Goal: Task Accomplishment & Management: Complete application form

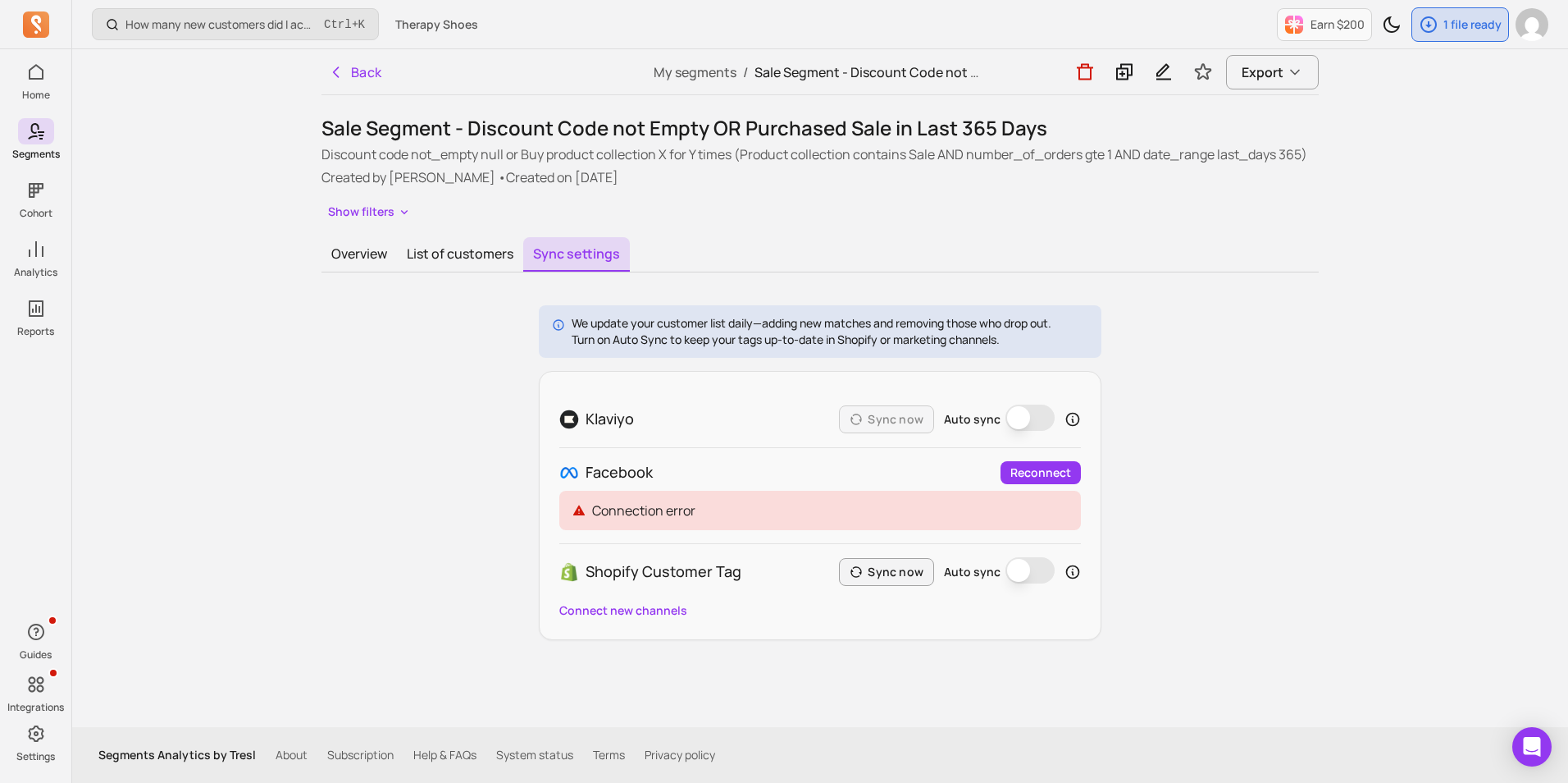
click at [363, 71] on button "Back" at bounding box center [355, 72] width 67 height 33
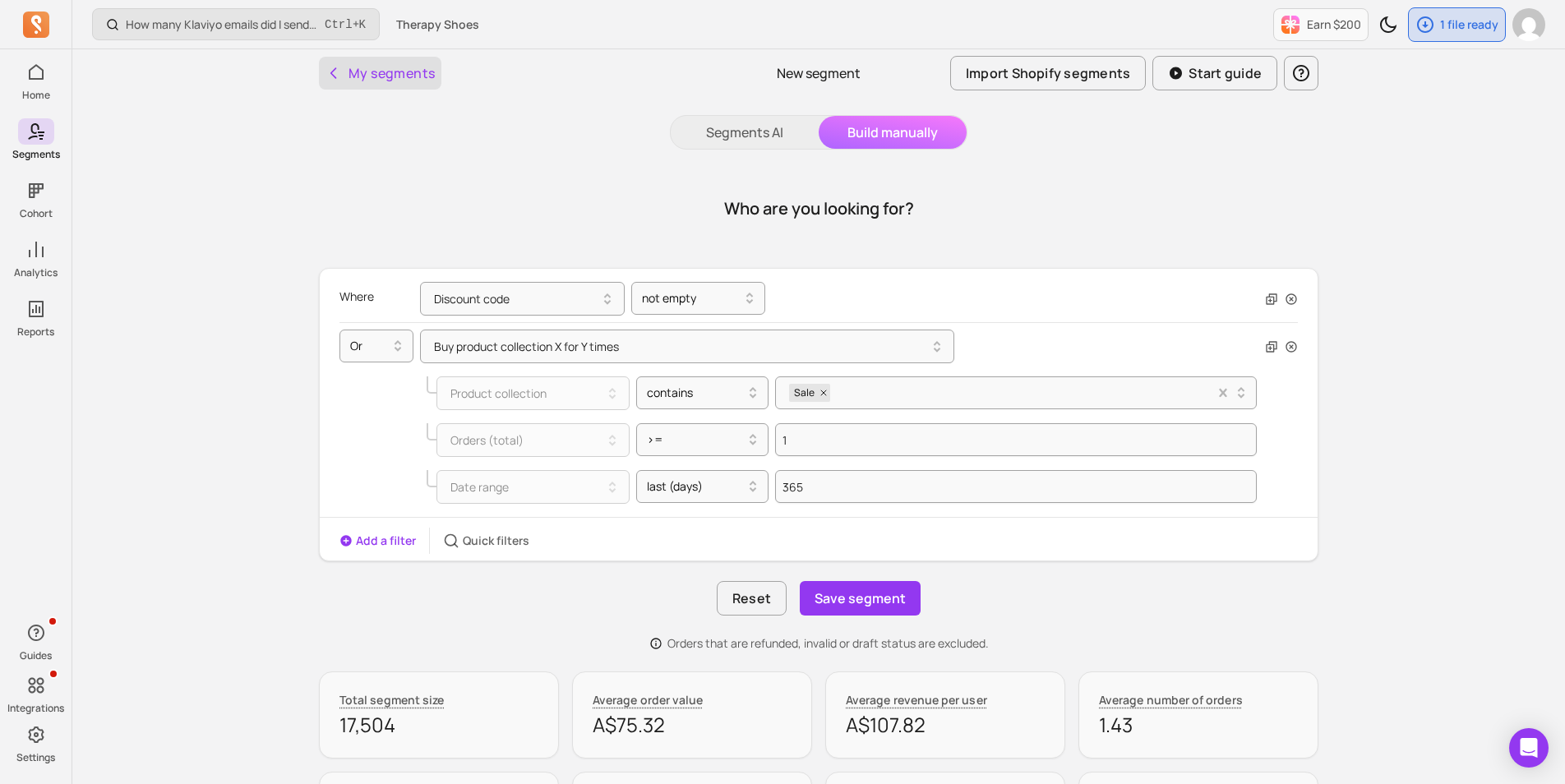
click at [382, 59] on button "My segments" at bounding box center [379, 73] width 122 height 33
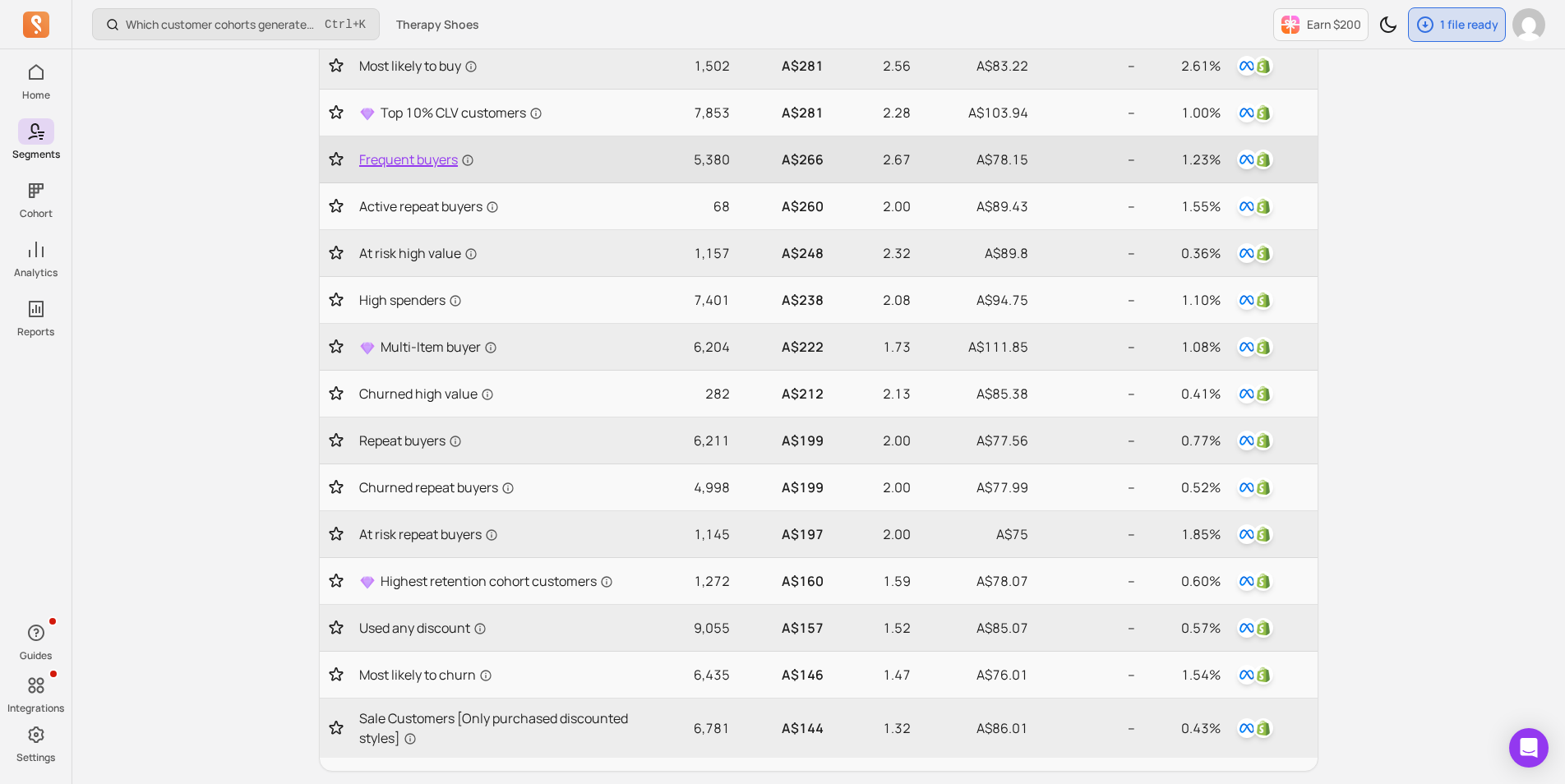
scroll to position [493, 0]
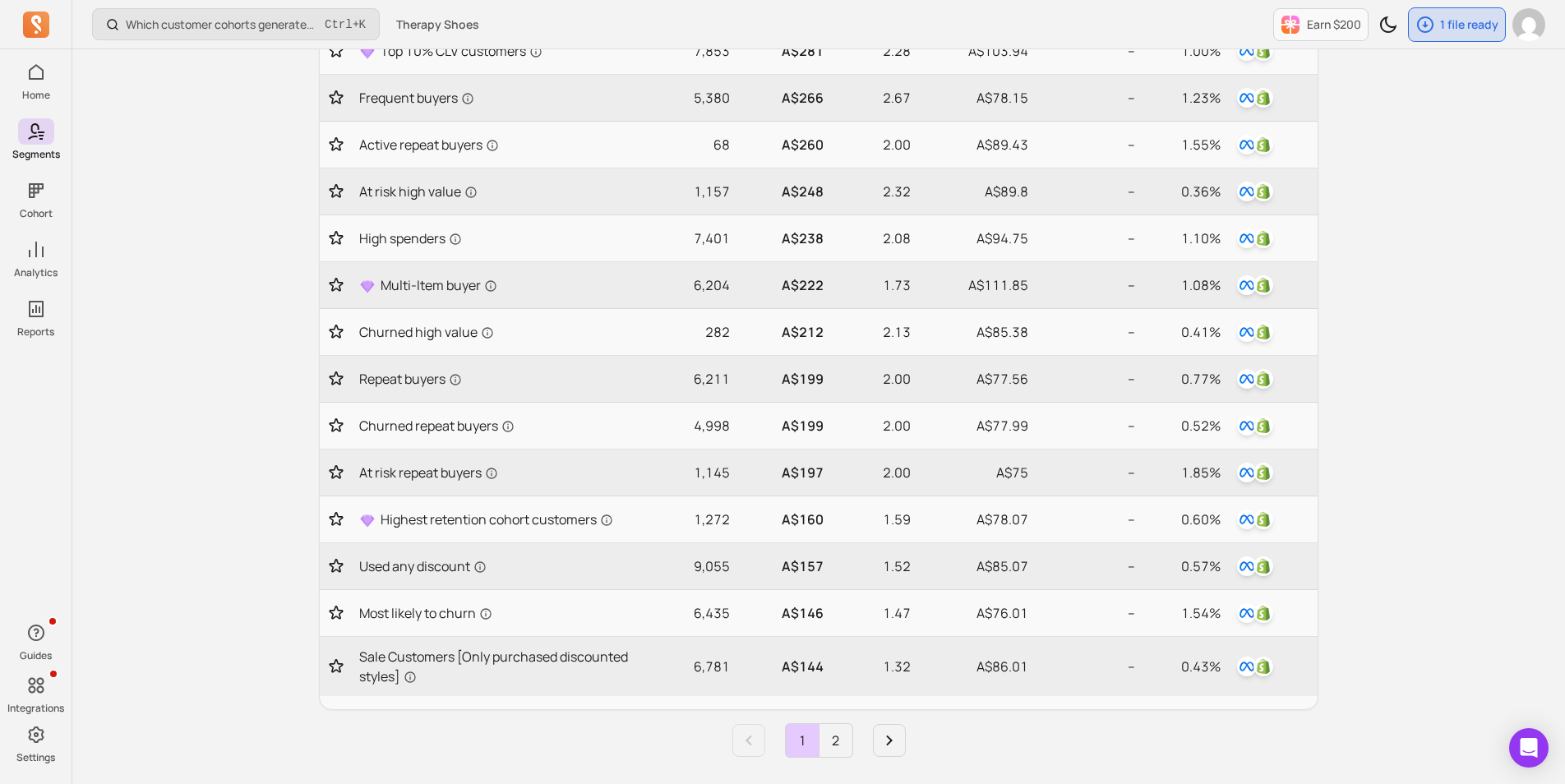
drag, startPoint x: 128, startPoint y: 347, endPoint x: 137, endPoint y: 348, distance: 9.1
click at [137, 348] on div "Which customer cohorts generated the most orders? Ctrl + K Therapy Shoes Earn $…" at bounding box center [819, 291] width 1493 height 1568
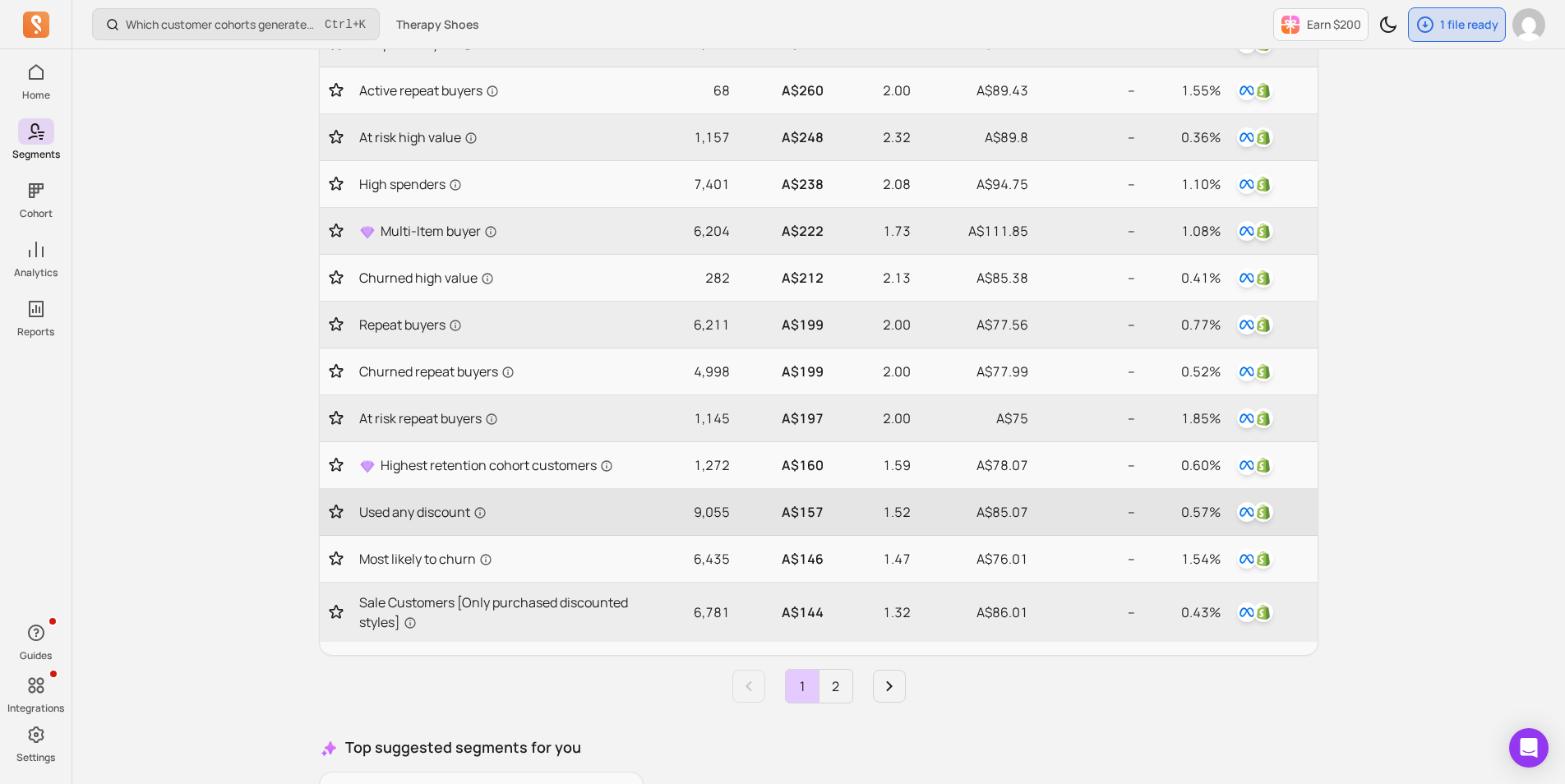
scroll to position [575, 0]
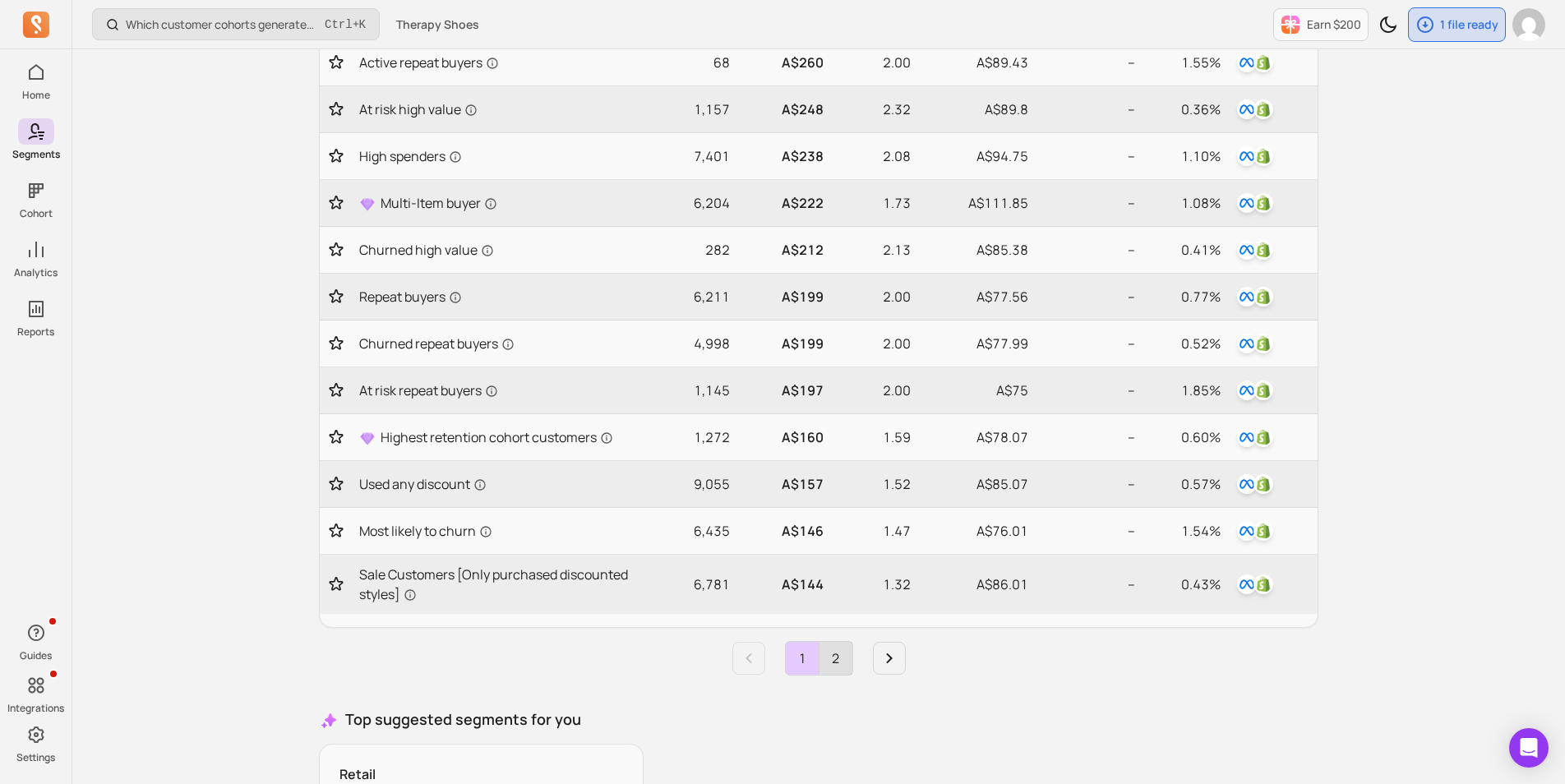
click at [833, 664] on link "2" at bounding box center [836, 658] width 33 height 33
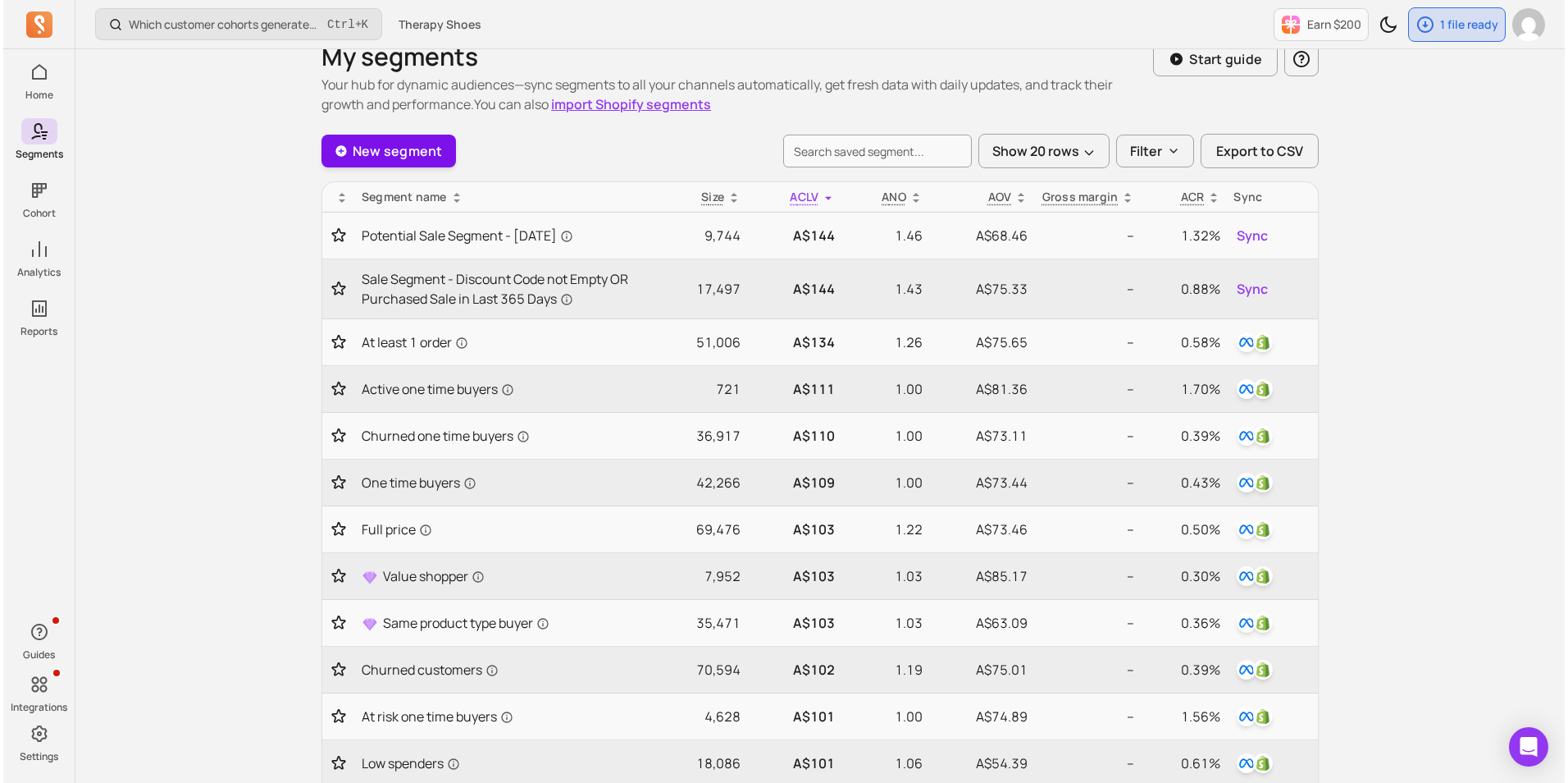
scroll to position [0, 0]
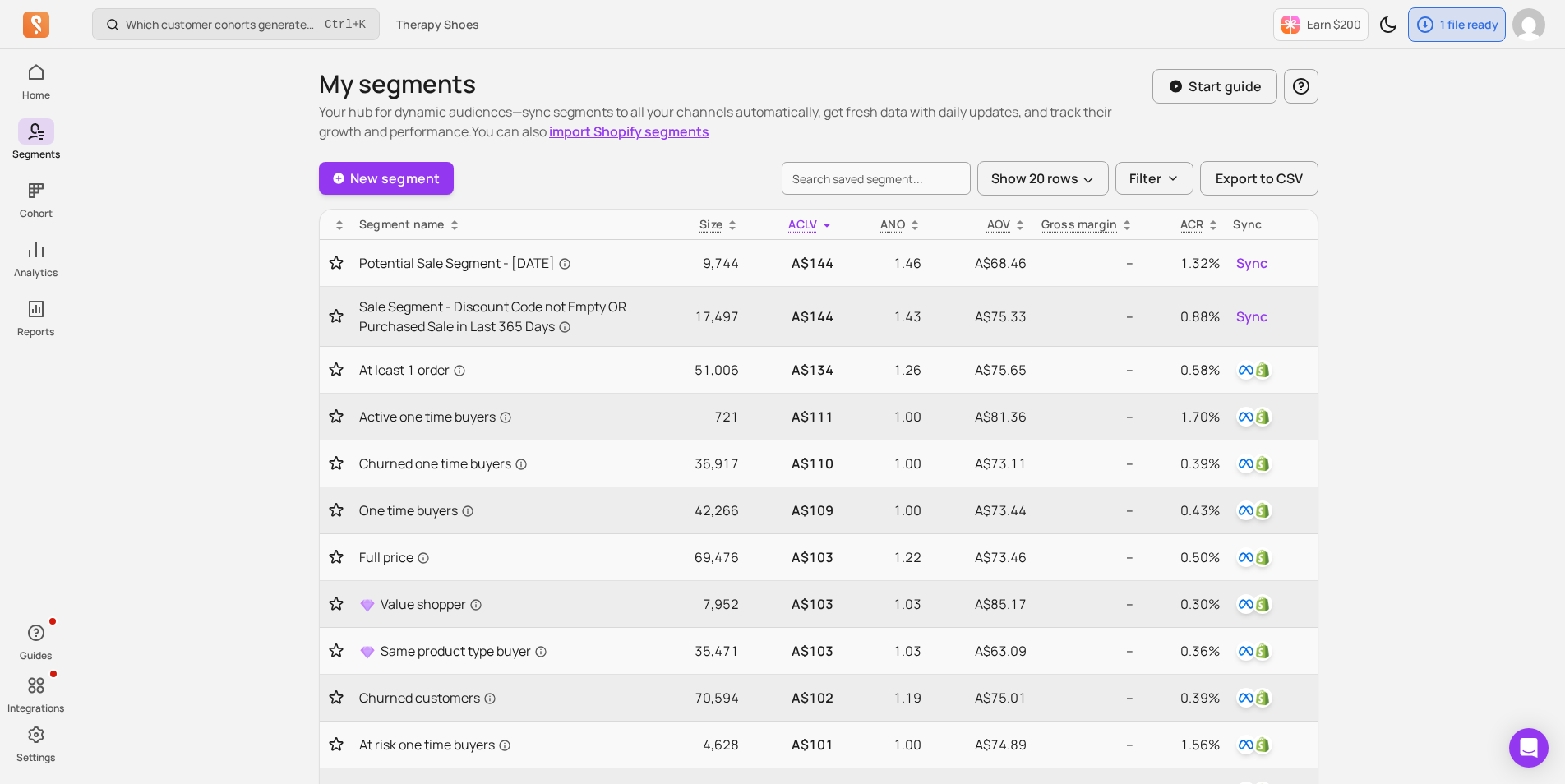
drag, startPoint x: 401, startPoint y: 159, endPoint x: 404, endPoint y: 169, distance: 10.4
click at [401, 159] on div "My segments Your hub for dynamic audiences—sync segments to all your channels a…" at bounding box center [819, 687] width 1000 height 1236
click at [406, 176] on link "New segment" at bounding box center [386, 178] width 135 height 33
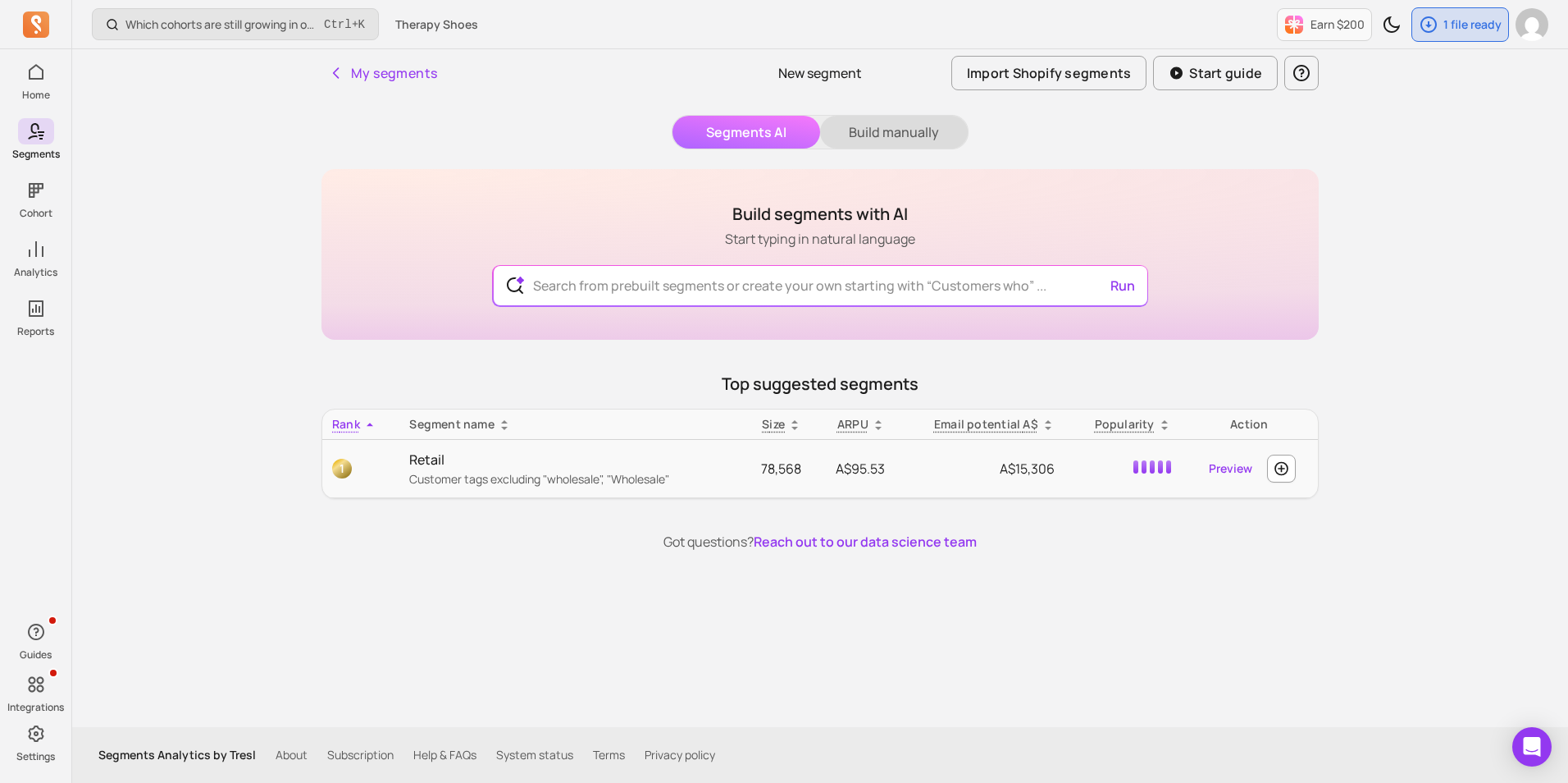
click at [878, 132] on button "Build manually" at bounding box center [894, 132] width 148 height 33
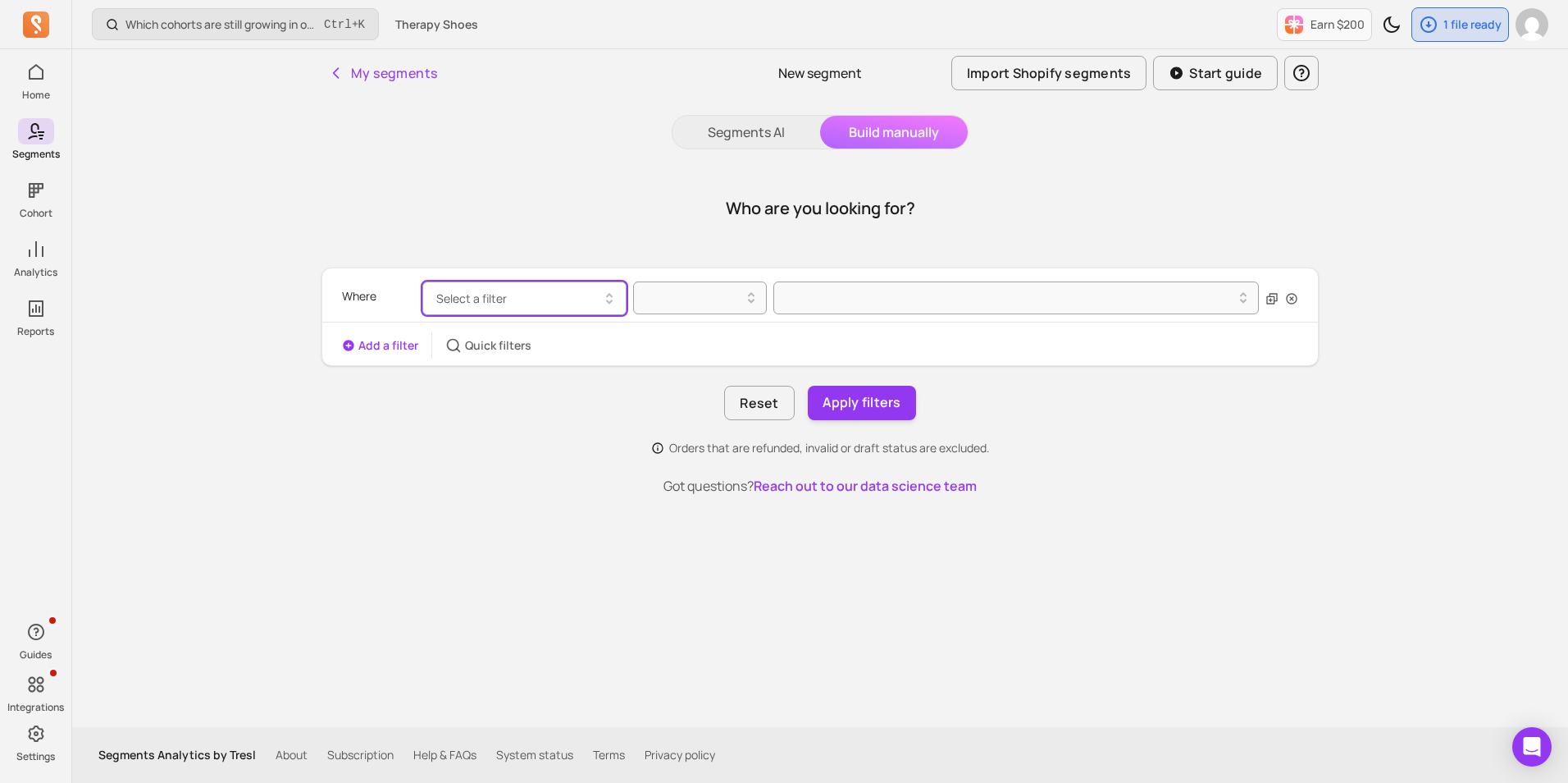
click at [537, 294] on button "Select a filter" at bounding box center [524, 298] width 204 height 34
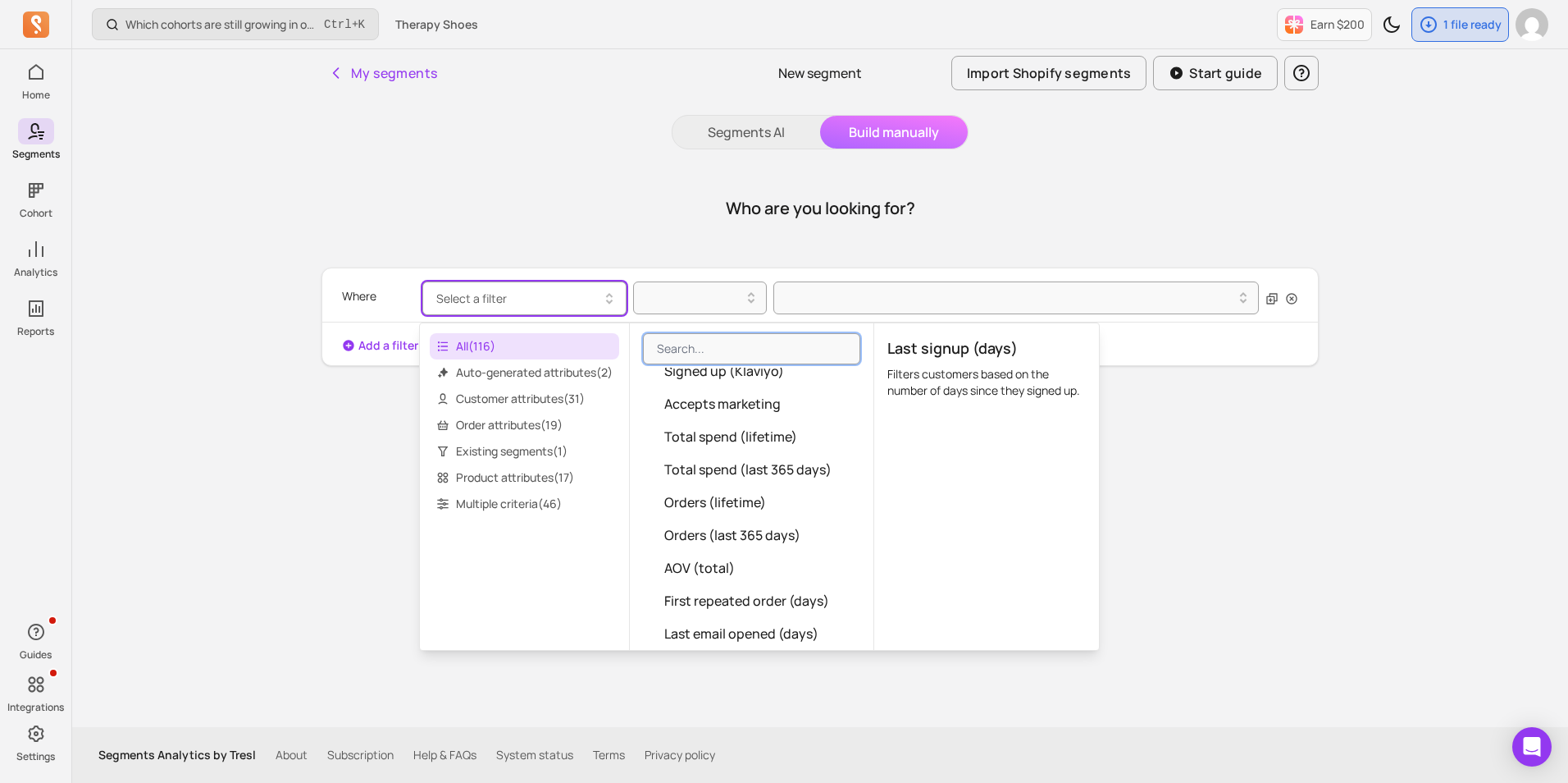
scroll to position [329, 0]
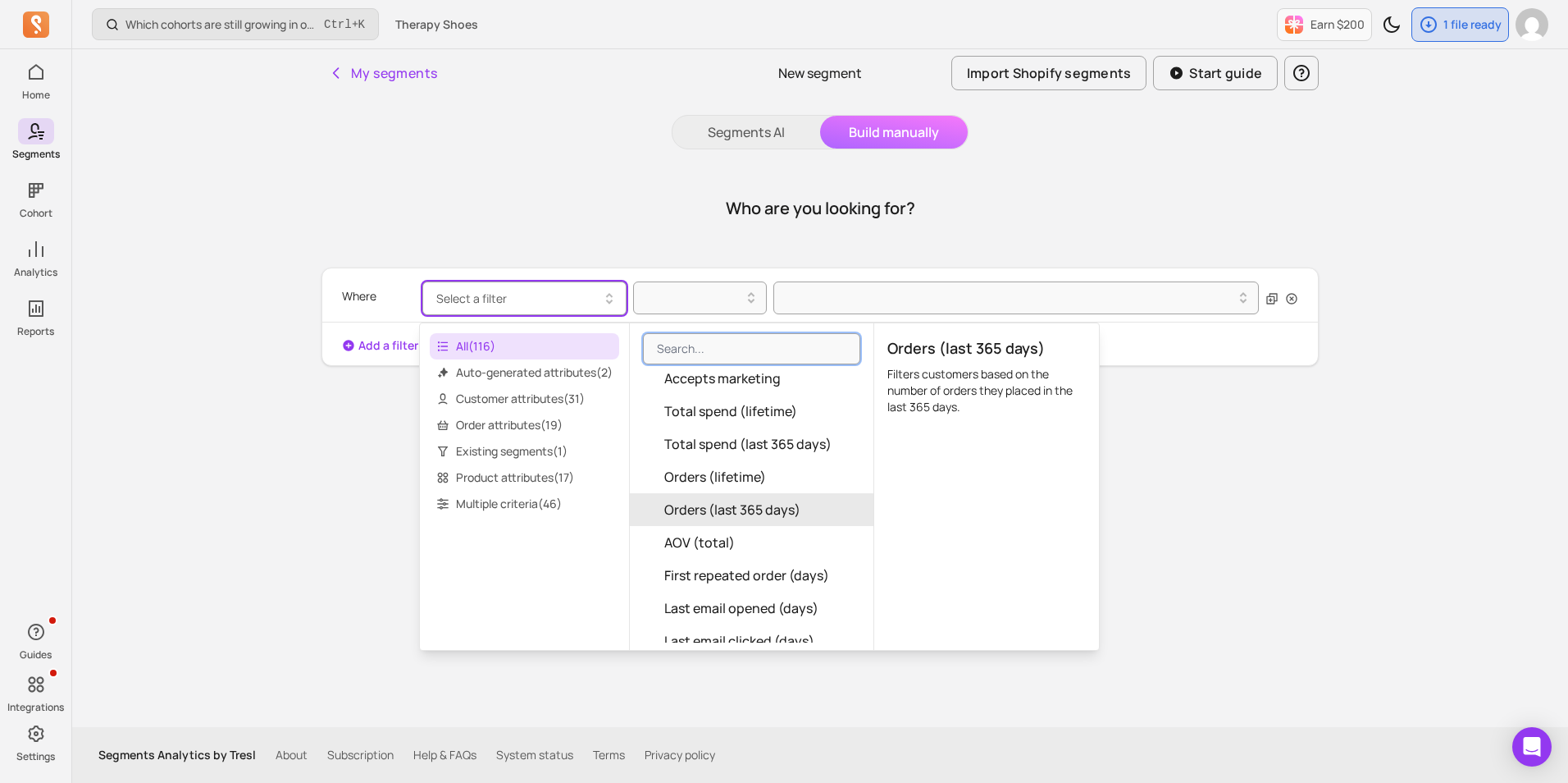
click at [798, 523] on button "Orders (last 365 days)" at bounding box center [751, 509] width 243 height 33
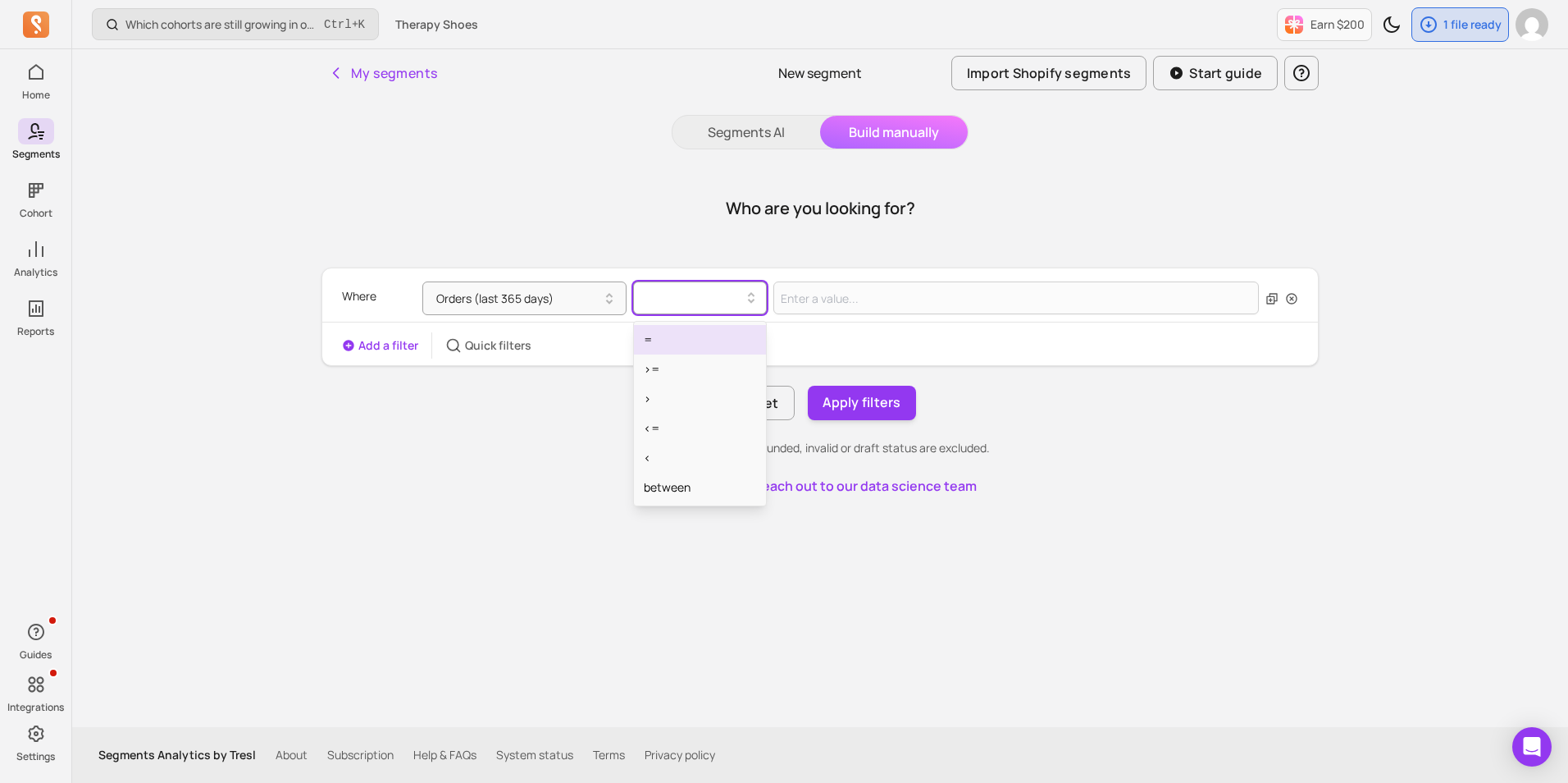
click at [687, 283] on div at bounding box center [699, 297] width 133 height 33
click at [691, 454] on div "<" at bounding box center [700, 457] width 132 height 29
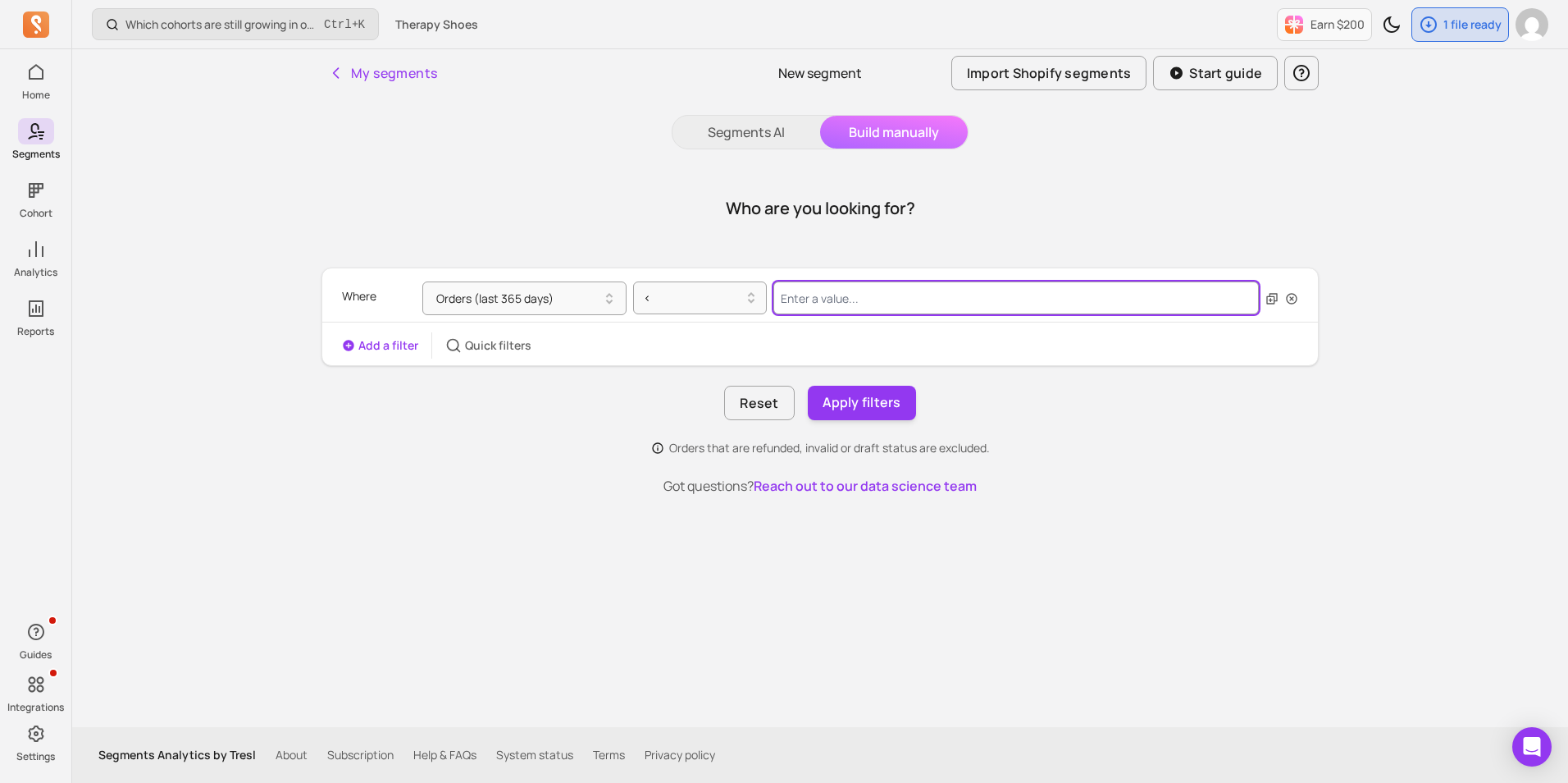
click at [823, 309] on input "Value for filter clause" at bounding box center [1015, 297] width 485 height 33
click at [541, 303] on button "Orders (last 365 days)" at bounding box center [524, 298] width 204 height 34
type input "1"
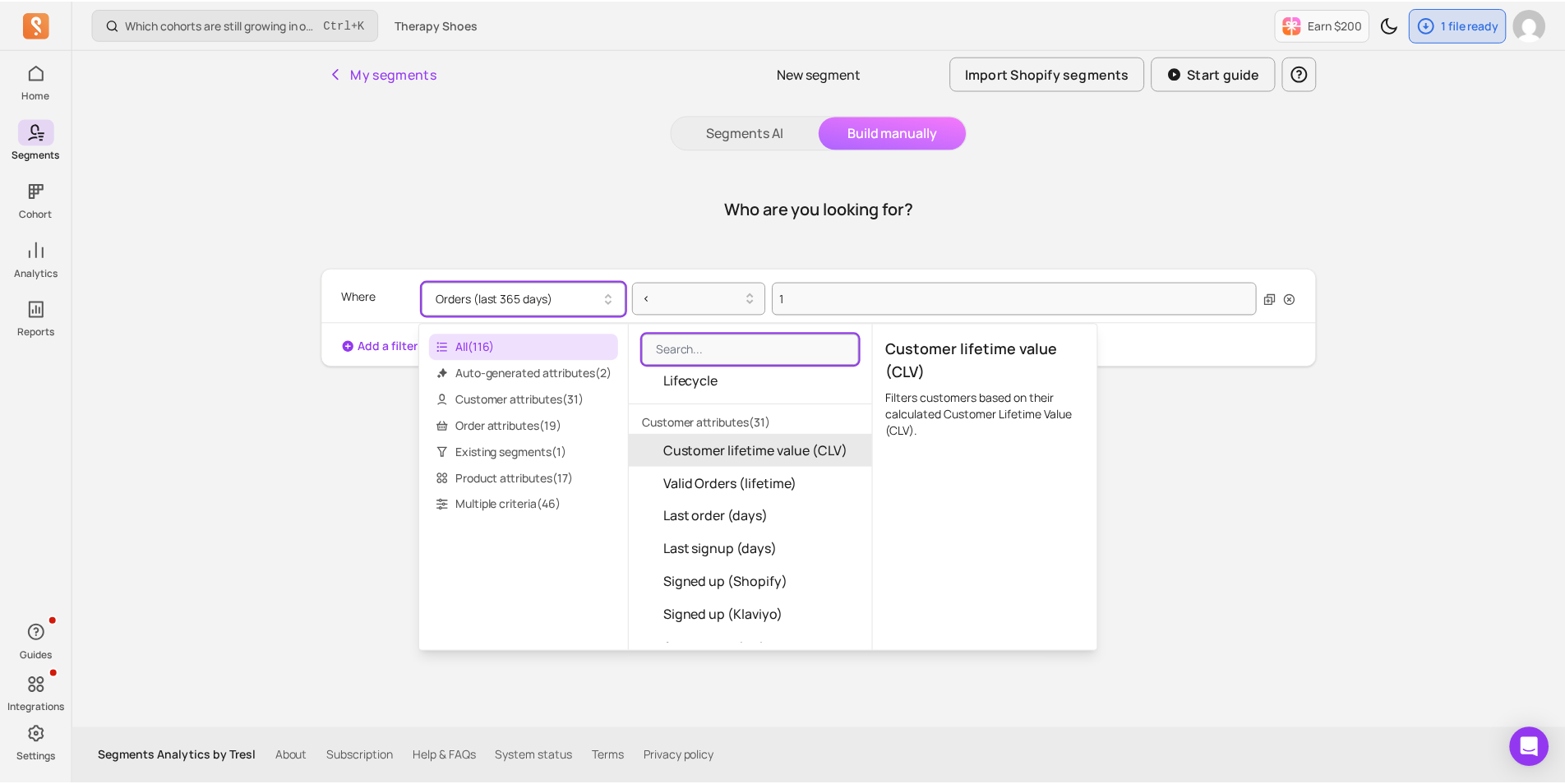
scroll to position [82, 0]
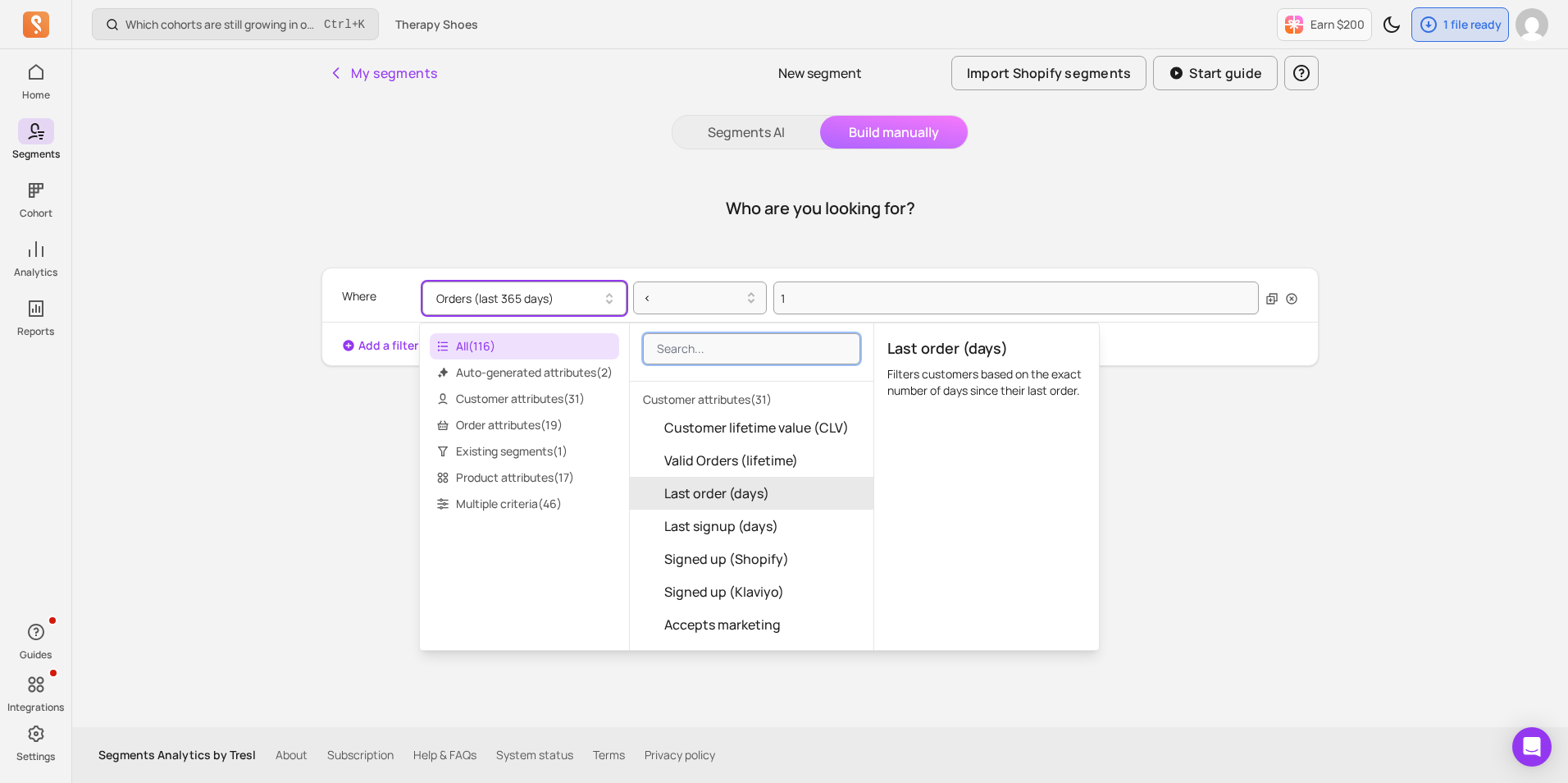
click at [758, 485] on span "Last order (days)" at bounding box center [716, 492] width 105 height 20
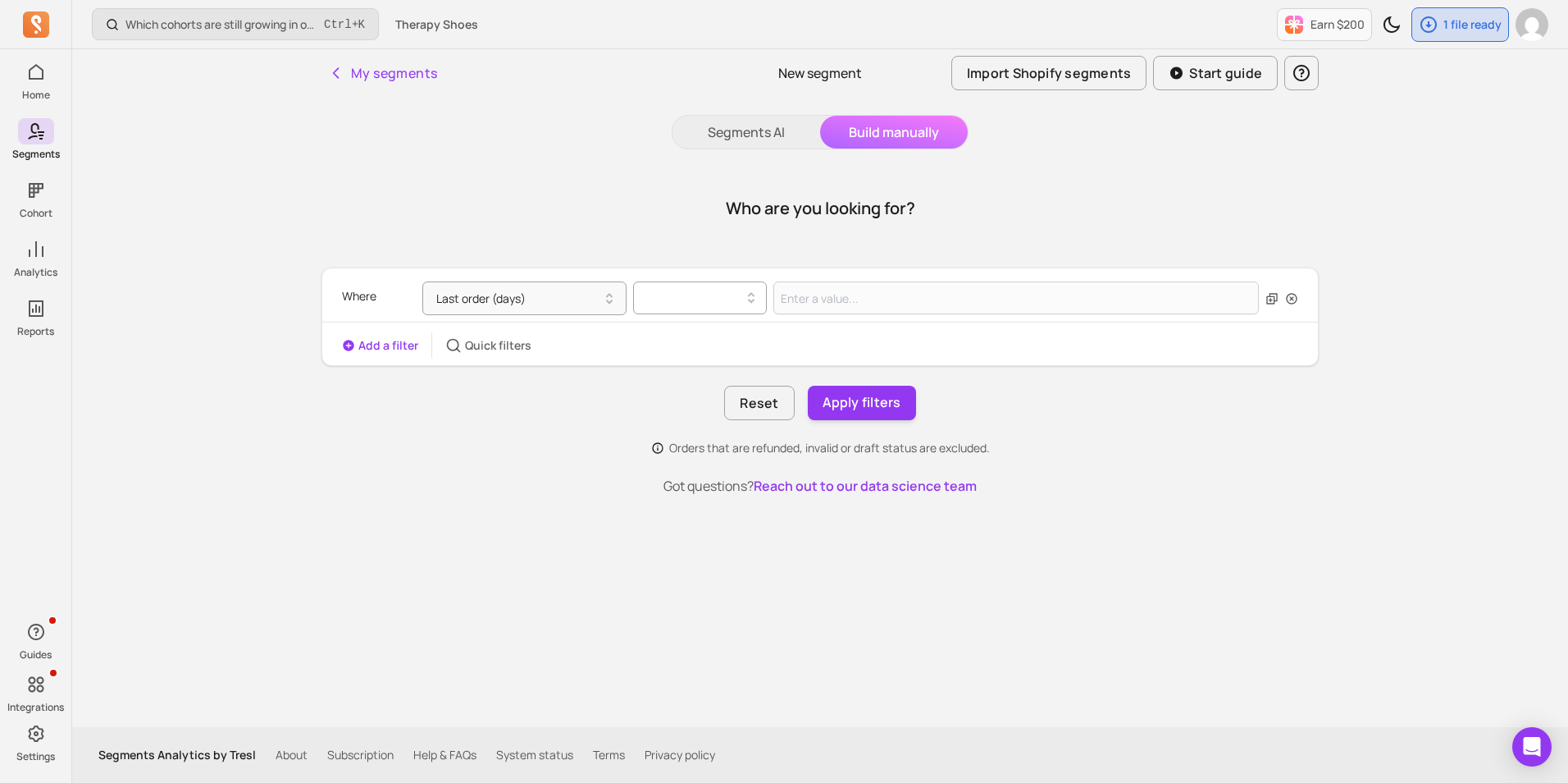
click at [703, 309] on div at bounding box center [694, 298] width 115 height 27
click at [667, 403] on div ">" at bounding box center [700, 399] width 132 height 29
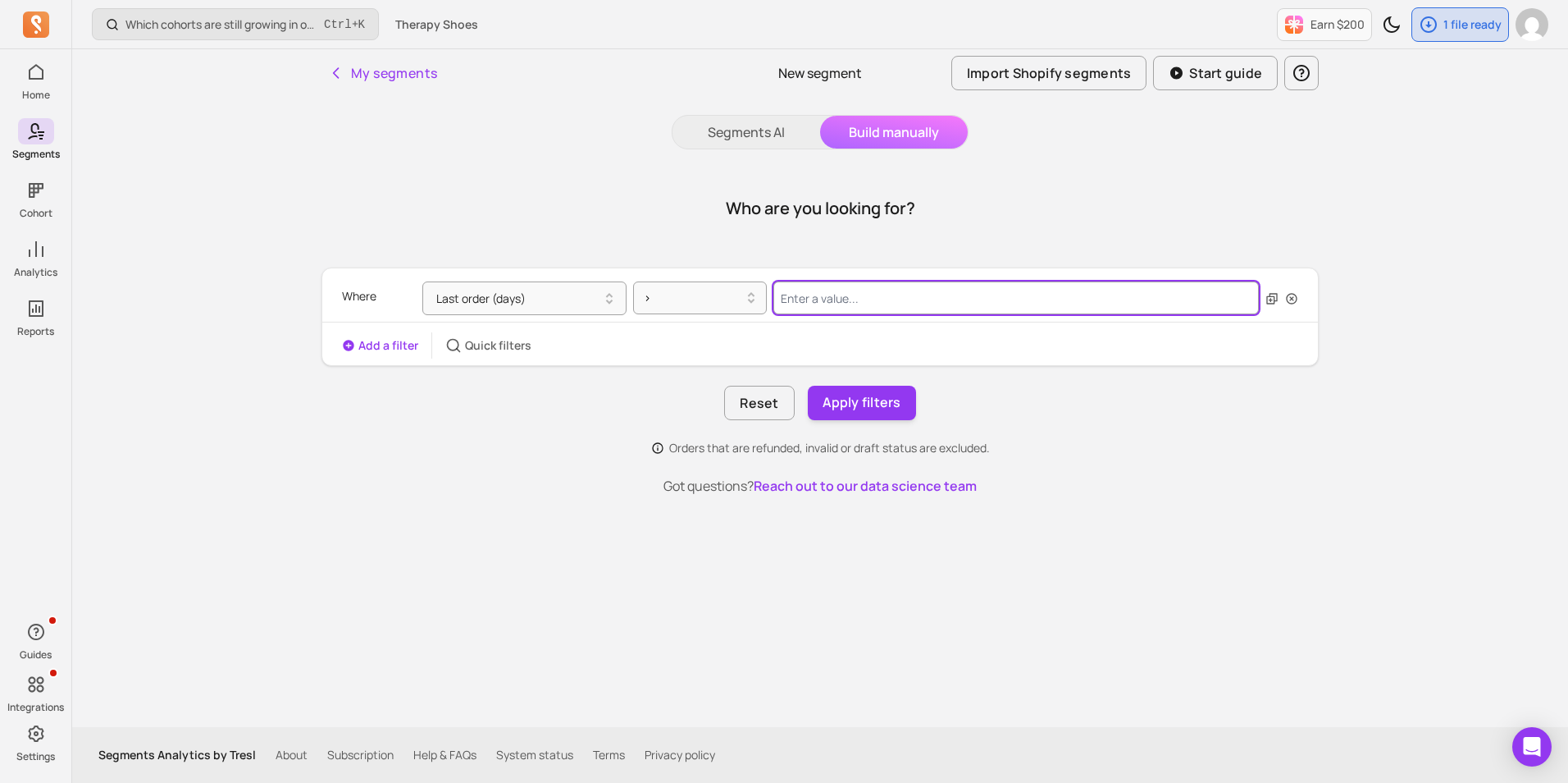
click at [825, 312] on input "Value for filter clause" at bounding box center [1015, 297] width 485 height 33
click at [672, 299] on div at bounding box center [693, 297] width 99 height 20
click at [845, 300] on input "Value for filter clause" at bounding box center [1015, 297] width 485 height 33
click at [686, 294] on div at bounding box center [693, 297] width 99 height 20
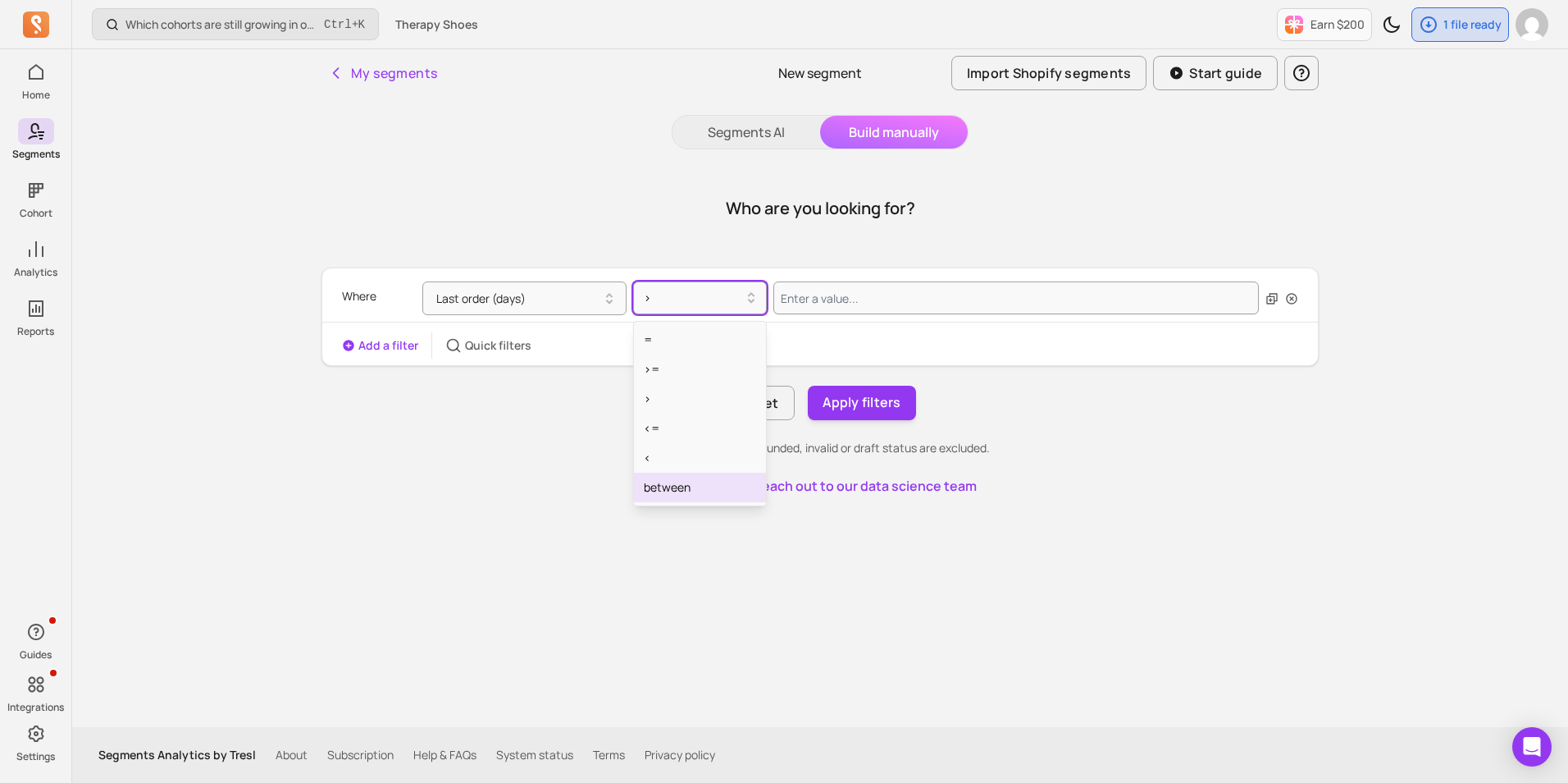
click at [690, 489] on div "between" at bounding box center [700, 487] width 132 height 29
click at [672, 301] on div at bounding box center [693, 297] width 99 height 20
click at [666, 405] on div ">" at bounding box center [700, 399] width 132 height 29
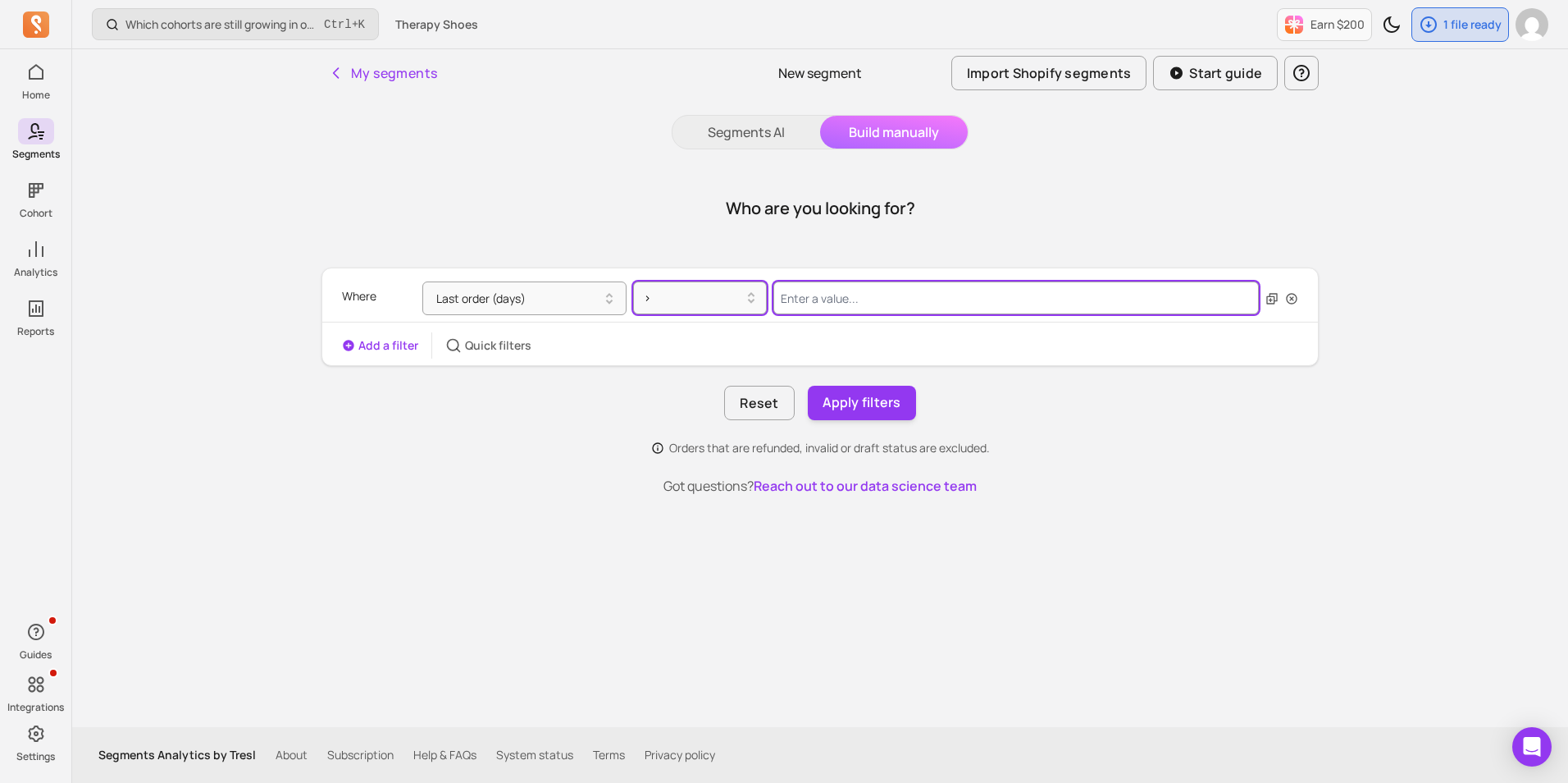
click at [827, 303] on input "Value for filter clause" at bounding box center [1015, 297] width 485 height 33
type input "319"
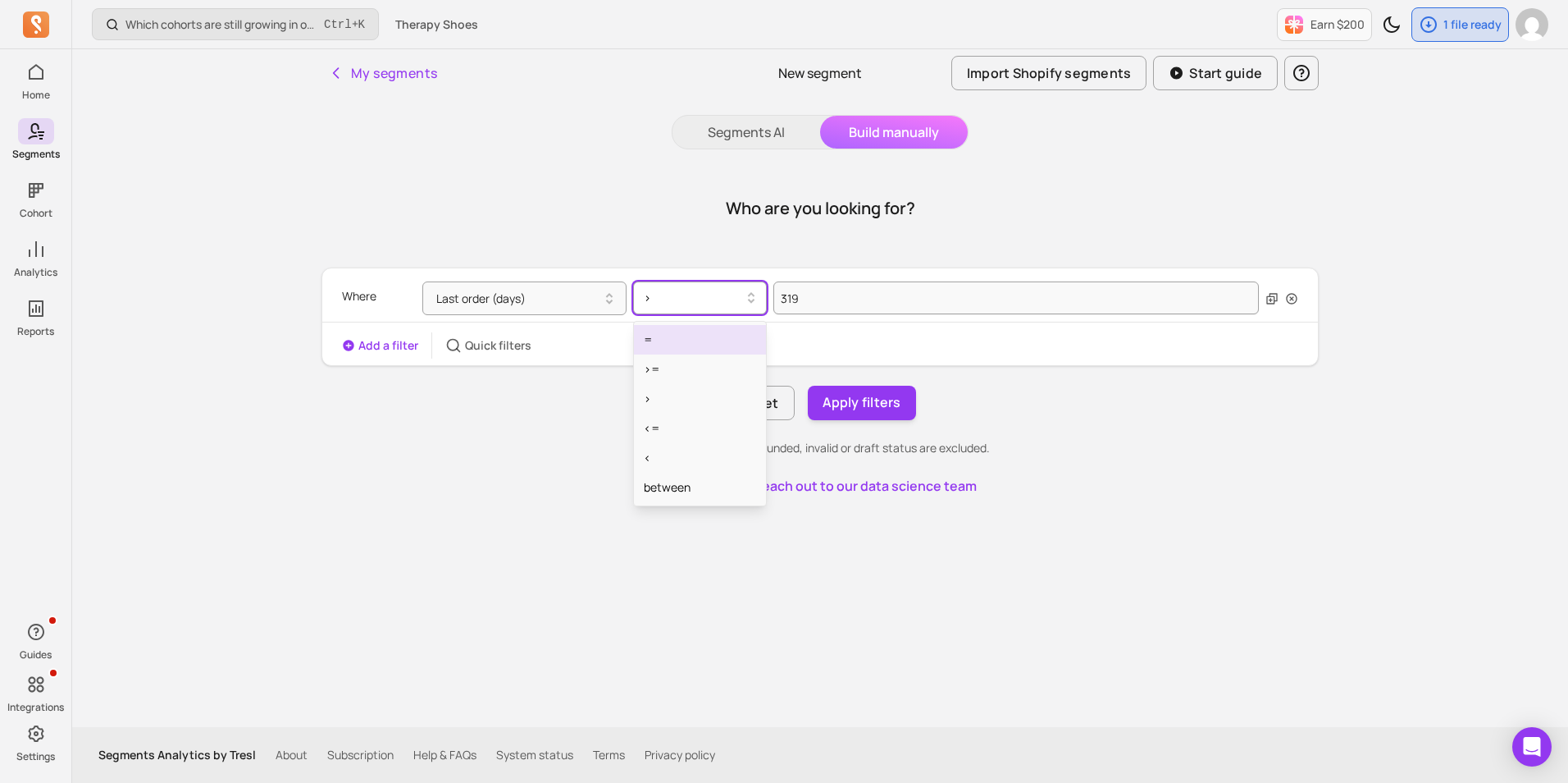
click at [689, 297] on div at bounding box center [693, 297] width 99 height 20
click at [709, 484] on div "between" at bounding box center [700, 487] width 132 height 29
click at [915, 294] on input "Value for filter clause" at bounding box center [892, 297] width 239 height 33
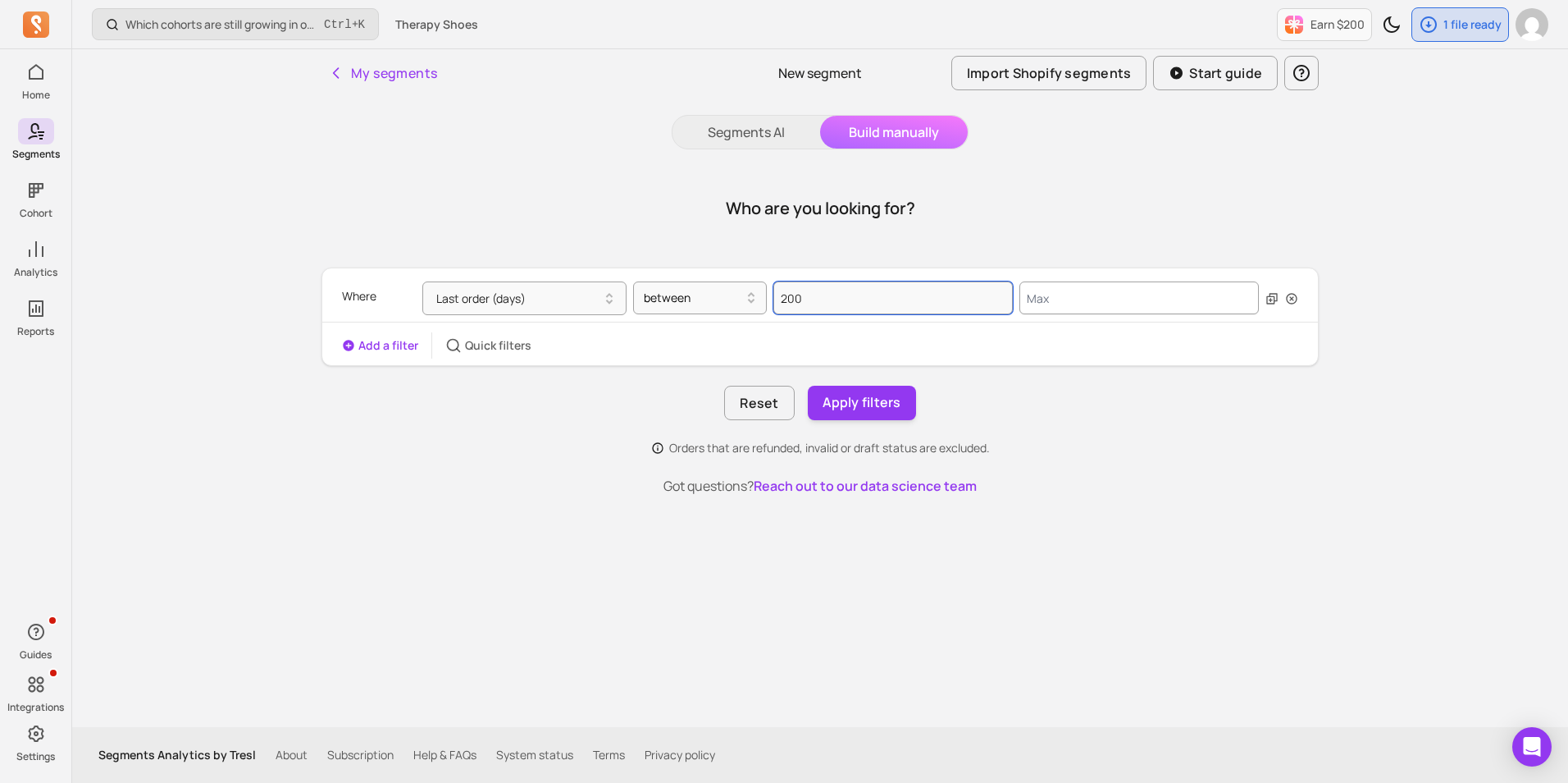
type input "200"
click at [1041, 304] on input "Value for filter clause" at bounding box center [1138, 297] width 239 height 33
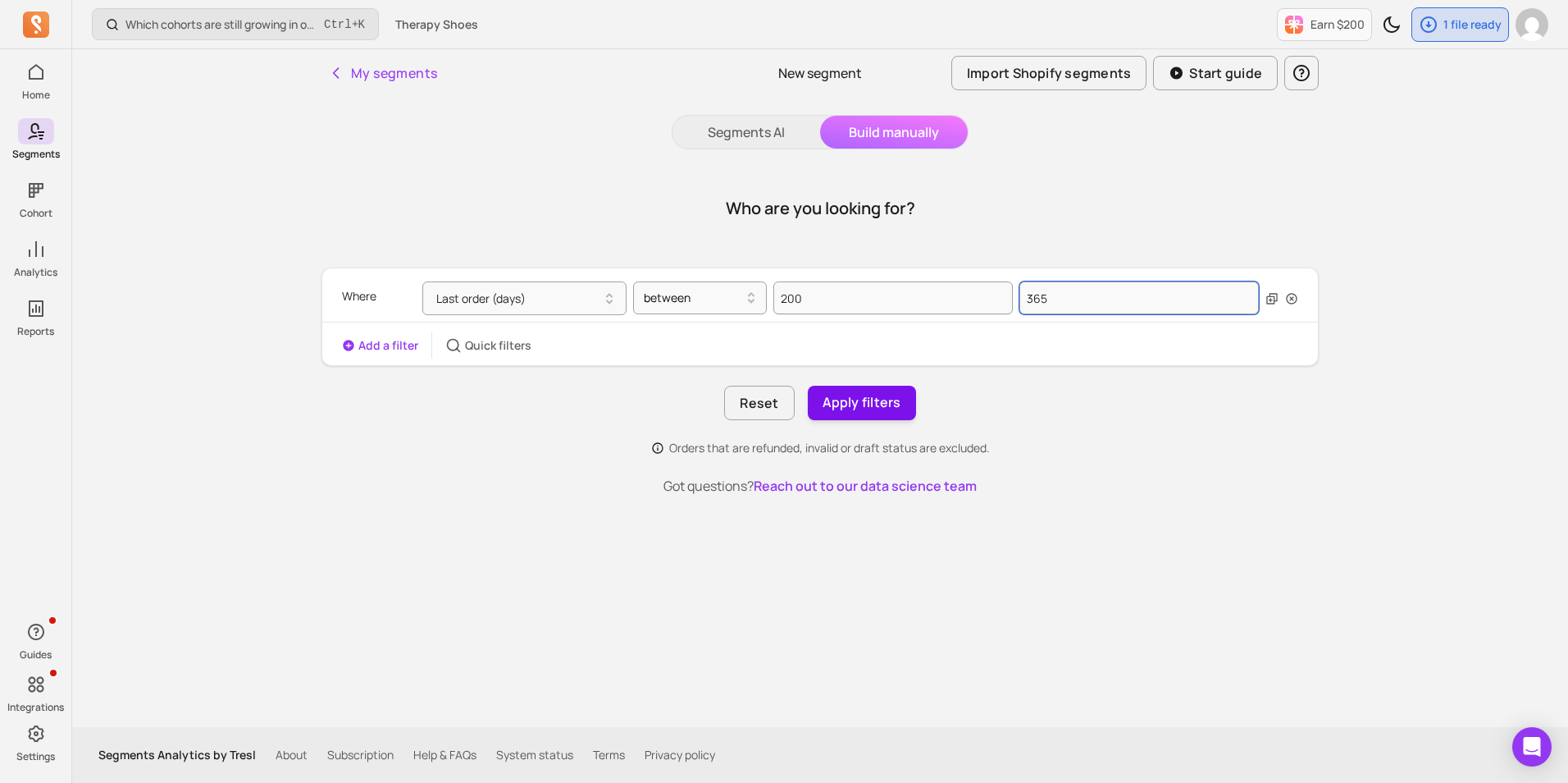
type input "365"
click at [843, 406] on button "Apply filters" at bounding box center [862, 402] width 108 height 34
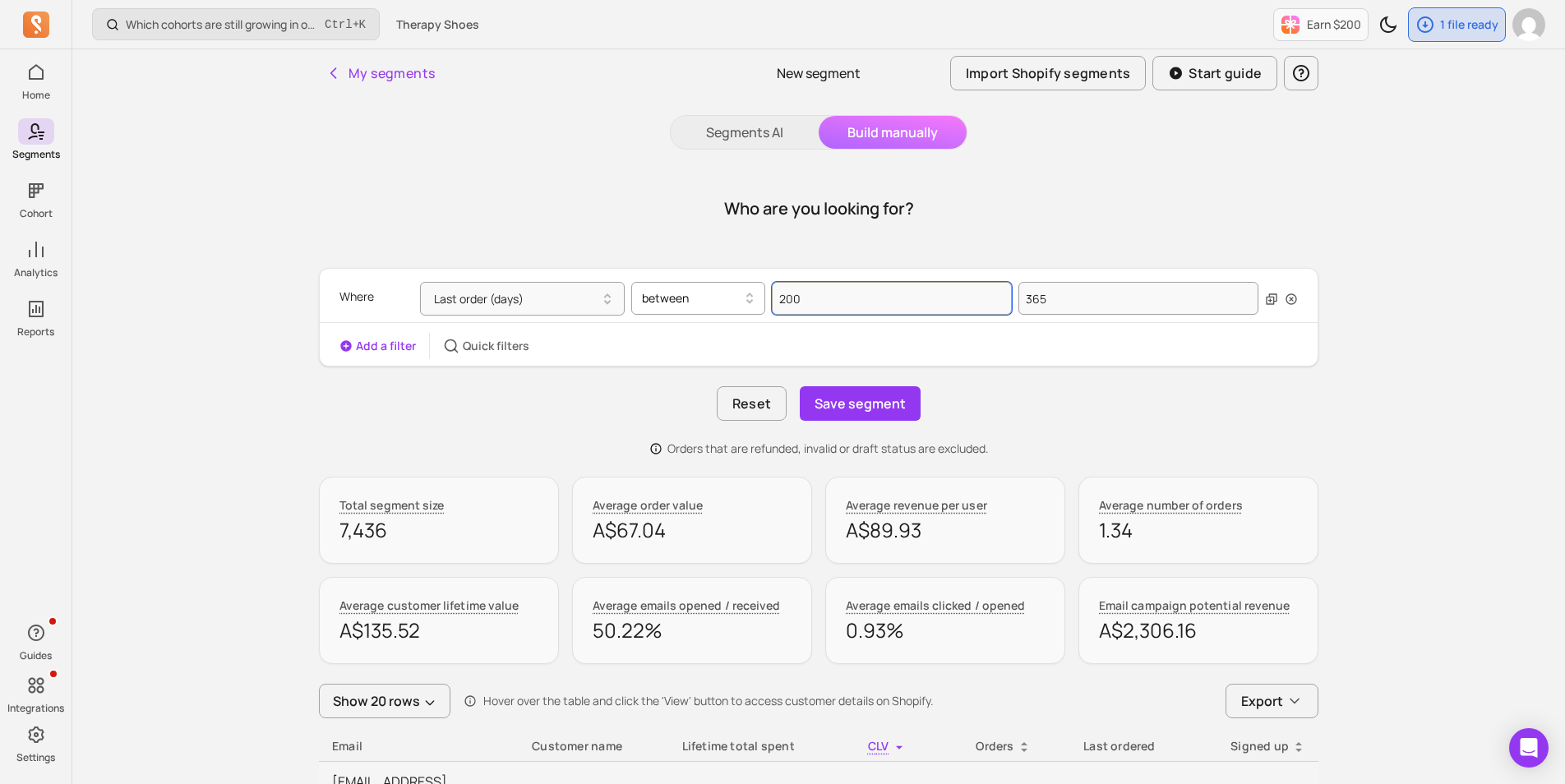
drag, startPoint x: 836, startPoint y: 299, endPoint x: 736, endPoint y: 299, distance: 100.0
click at [736, 299] on div "Last order (days) between 200 365" at bounding box center [839, 299] width 838 height 34
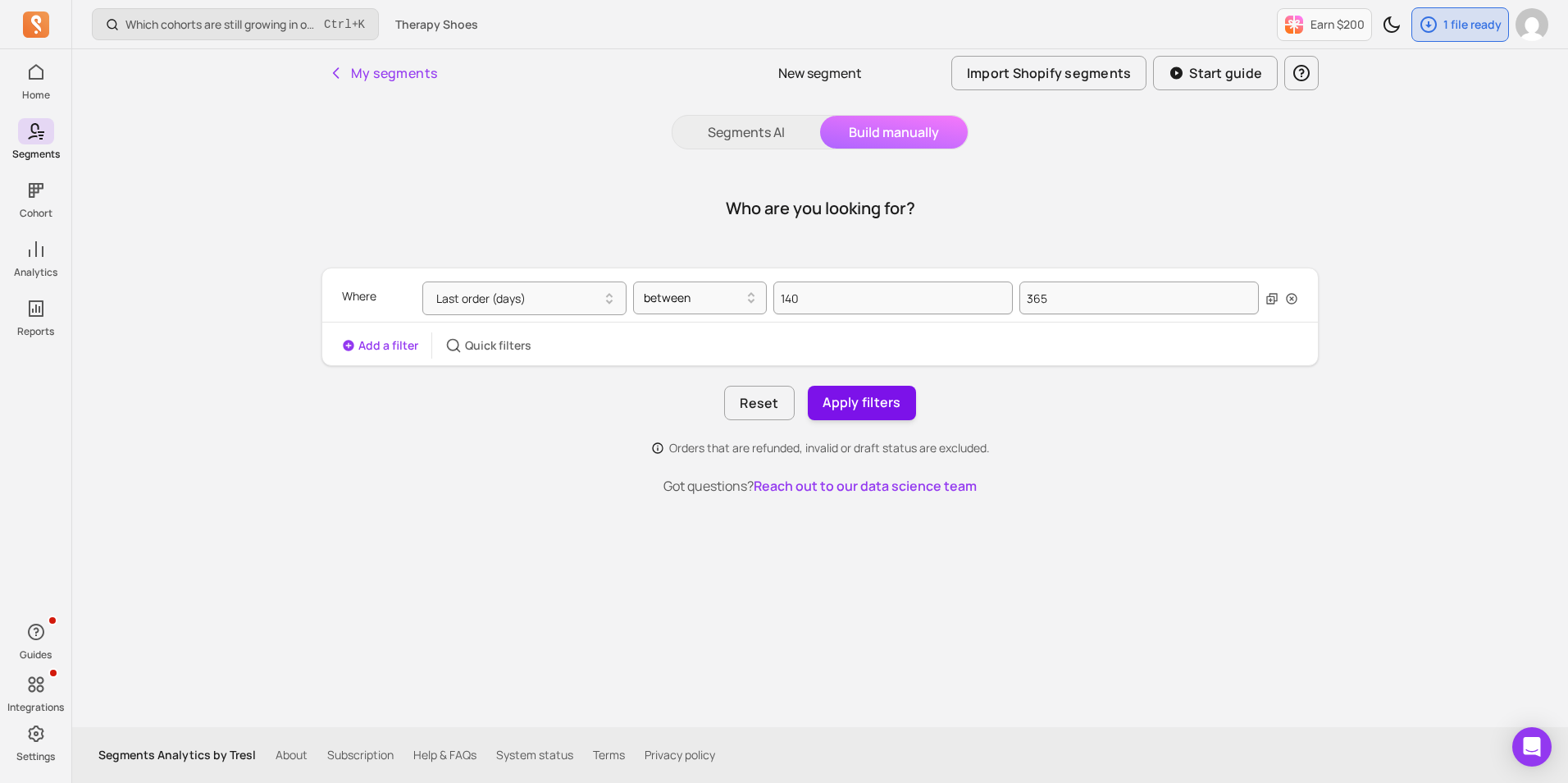
click at [867, 409] on button "Apply filters" at bounding box center [862, 402] width 108 height 34
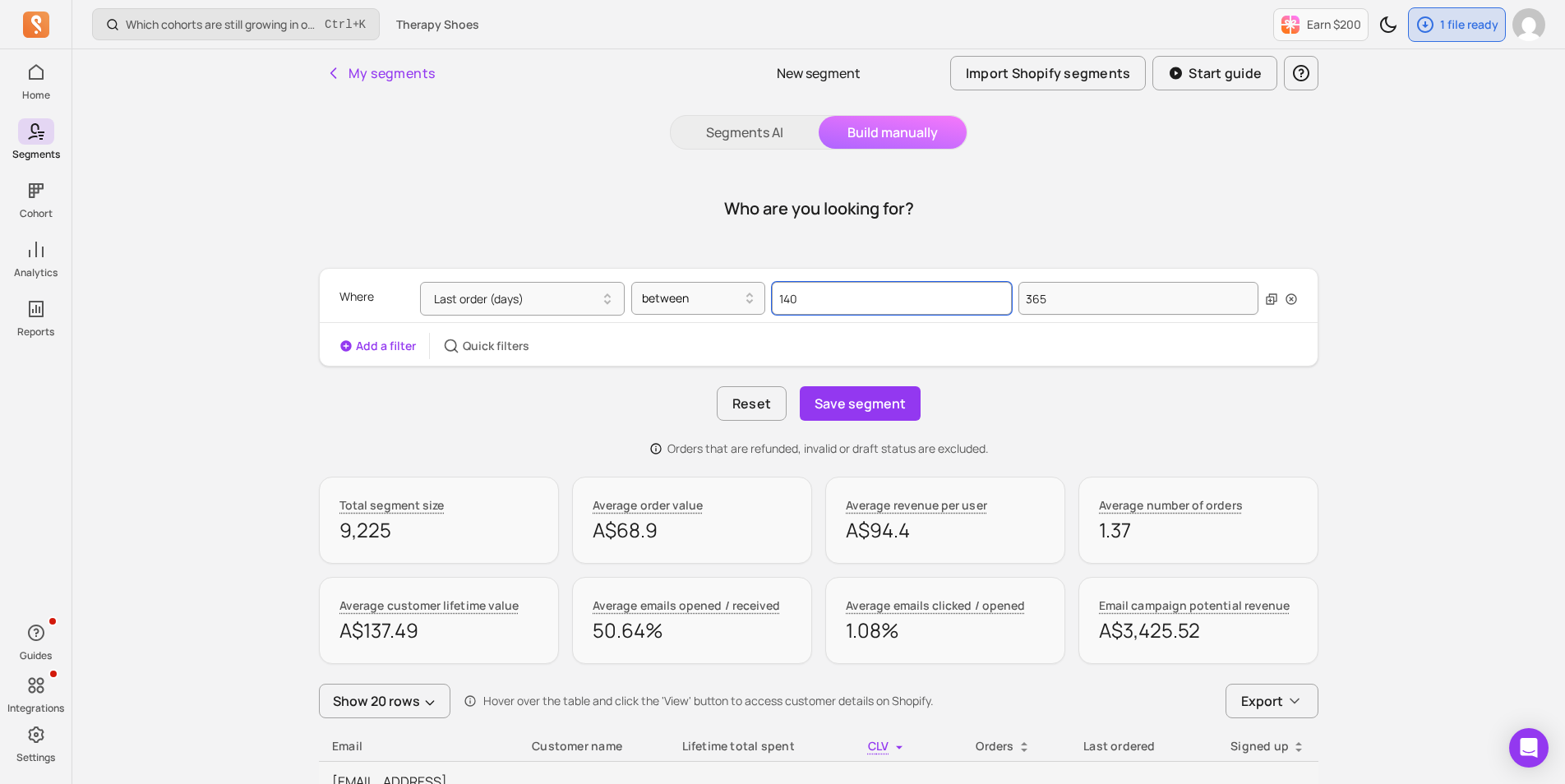
click at [872, 297] on input "140" at bounding box center [892, 298] width 240 height 33
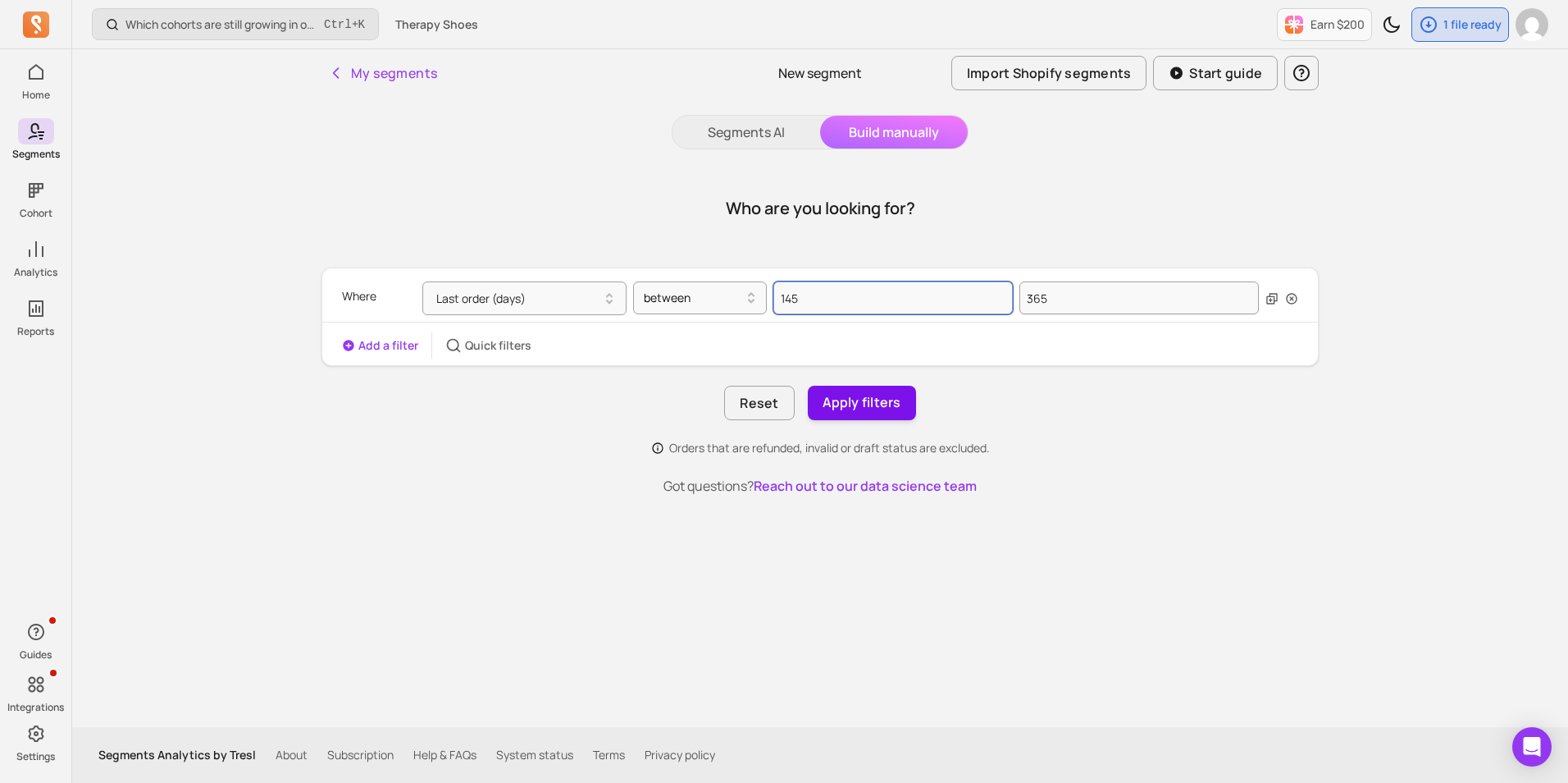
type input "145"
click at [858, 400] on button "Apply filters" at bounding box center [862, 402] width 108 height 34
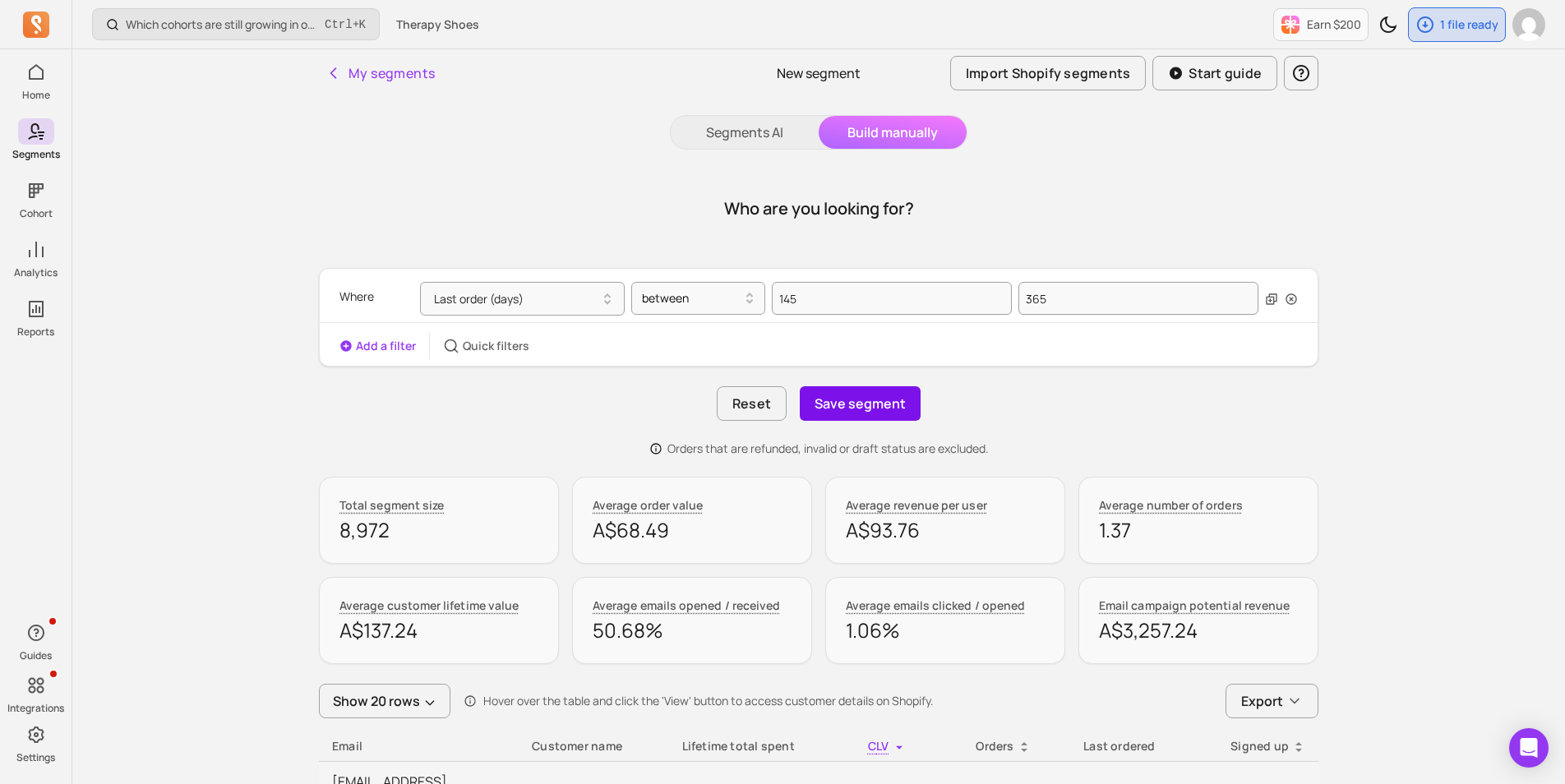
click at [860, 410] on button "Save segment" at bounding box center [859, 403] width 120 height 34
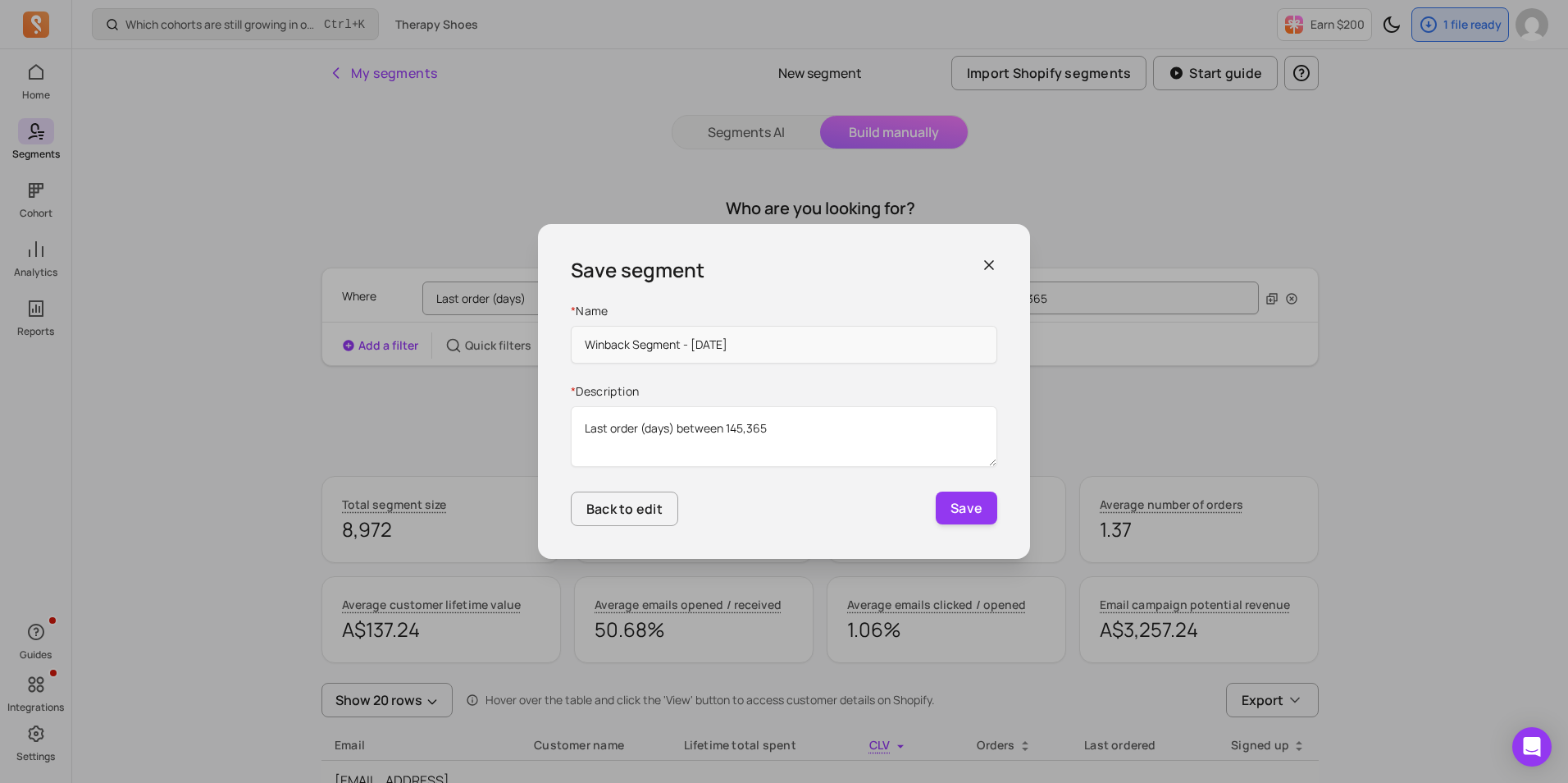
type input "Winback Segment - September 2025"
click at [746, 431] on textarea "Last order (days) between 145,365" at bounding box center [784, 436] width 427 height 61
click at [820, 416] on textarea "Last order (days) between 145 and 365" at bounding box center [784, 436] width 427 height 61
type textarea "Last order (days) between 145 and 365 ago"
click at [960, 502] on button "Save" at bounding box center [966, 507] width 62 height 33
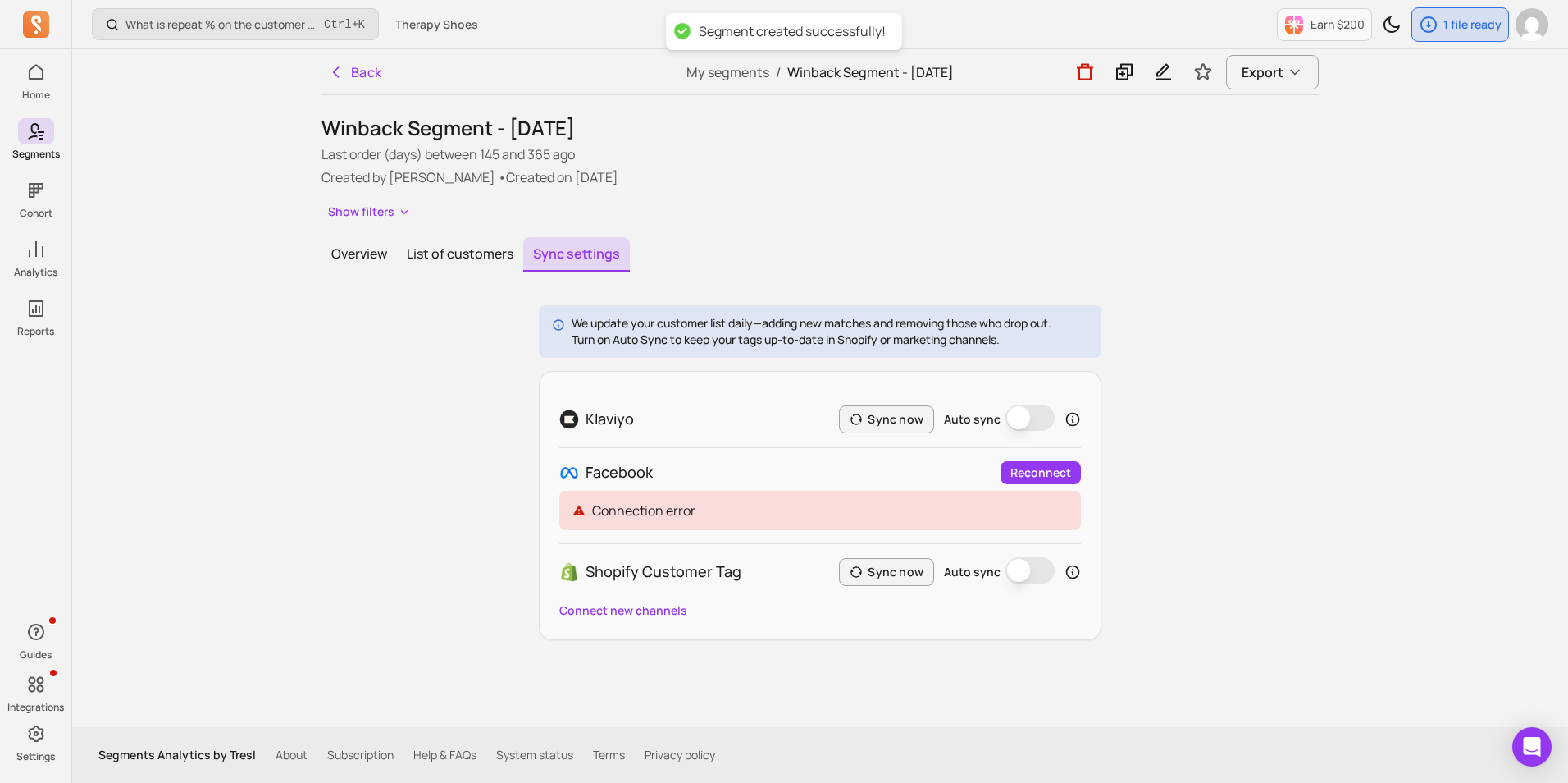
click at [323, 424] on div "We update your customer list daily—adding new matches and removing those who dr…" at bounding box center [820, 472] width 997 height 335
click at [421, 262] on button "List of customers" at bounding box center [459, 254] width 126 height 34
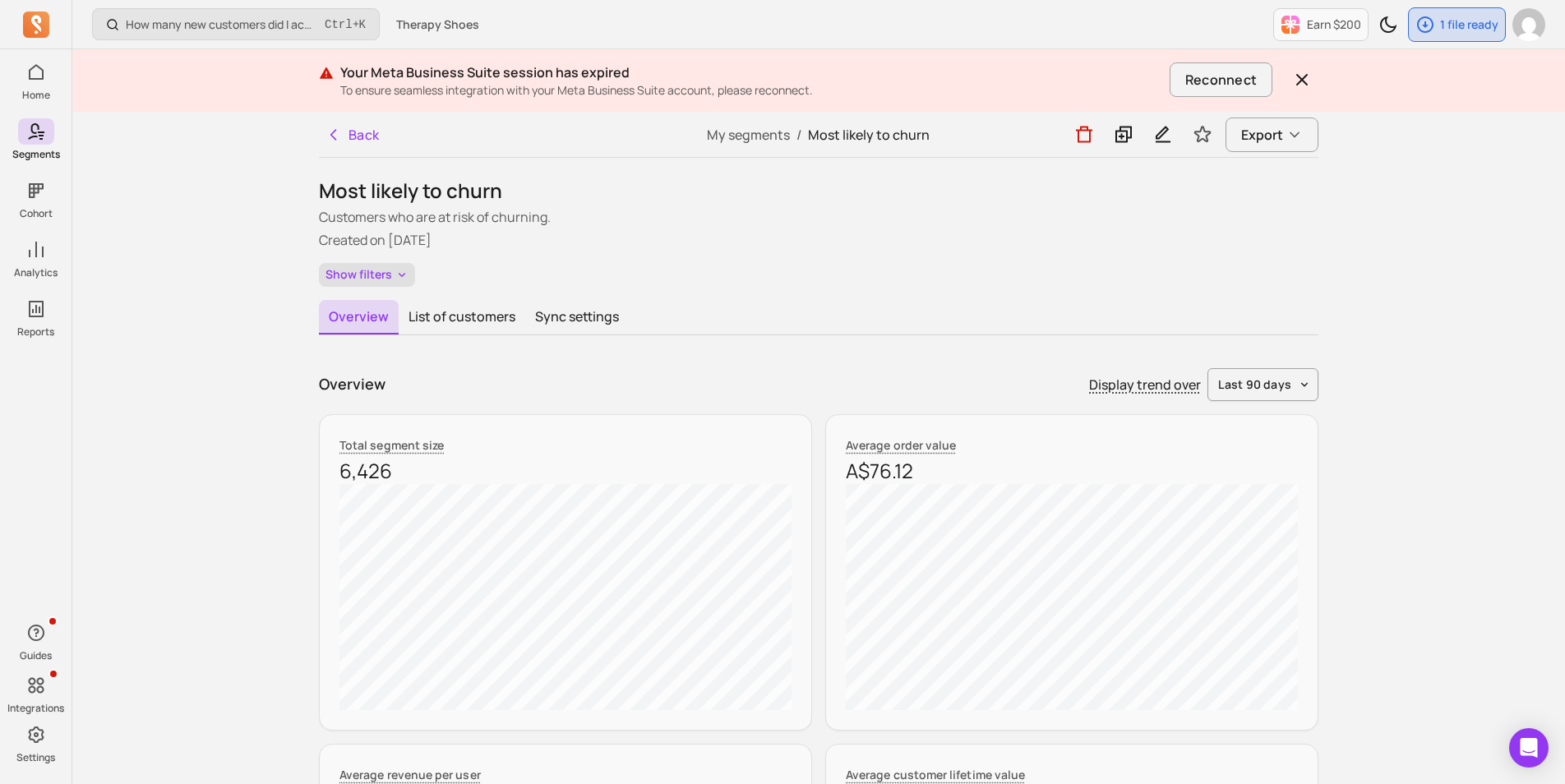
click at [352, 281] on button "Show filters" at bounding box center [366, 274] width 96 height 24
click at [374, 265] on button "Show filters" at bounding box center [366, 274] width 96 height 24
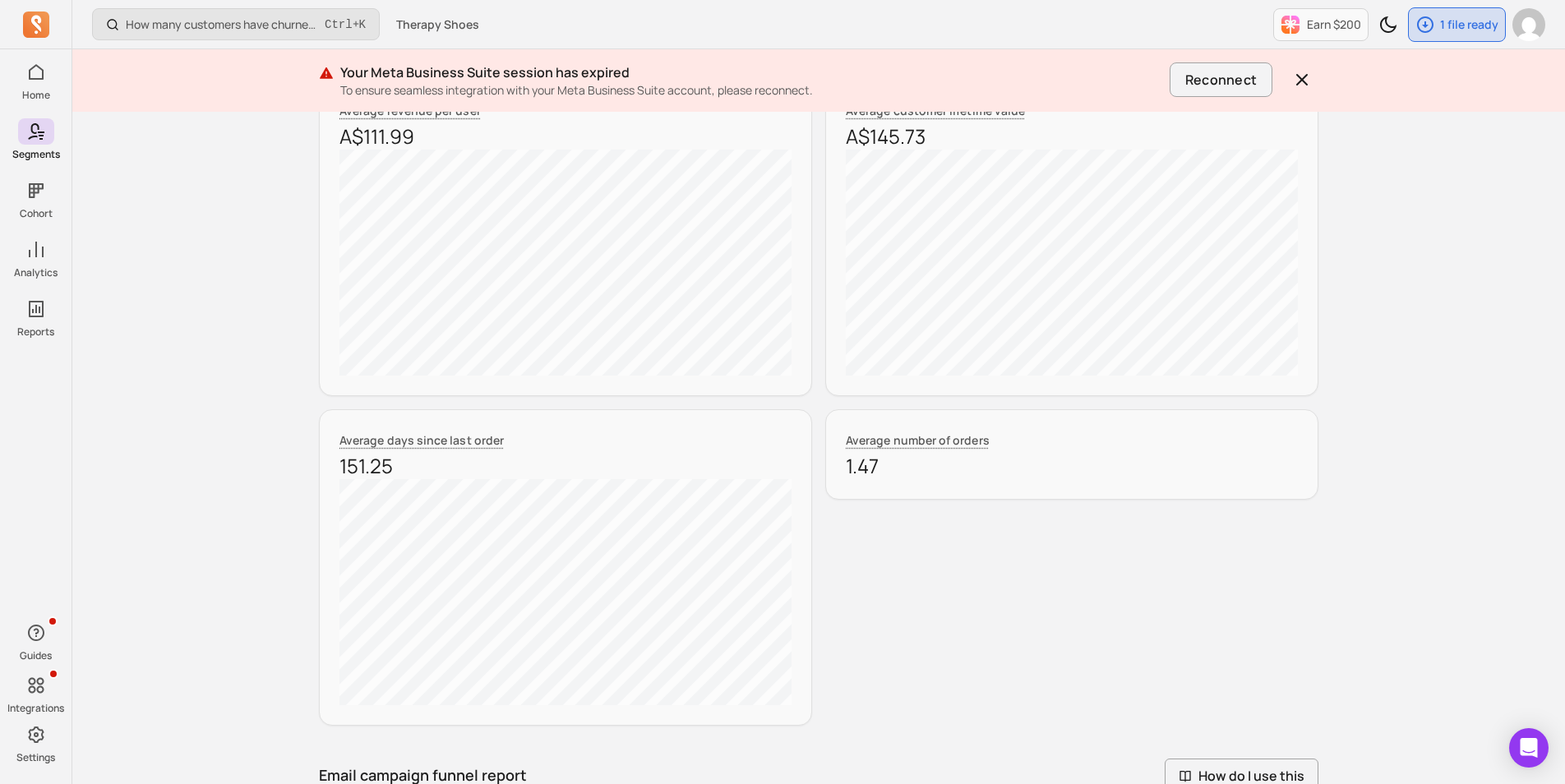
scroll to position [986, 0]
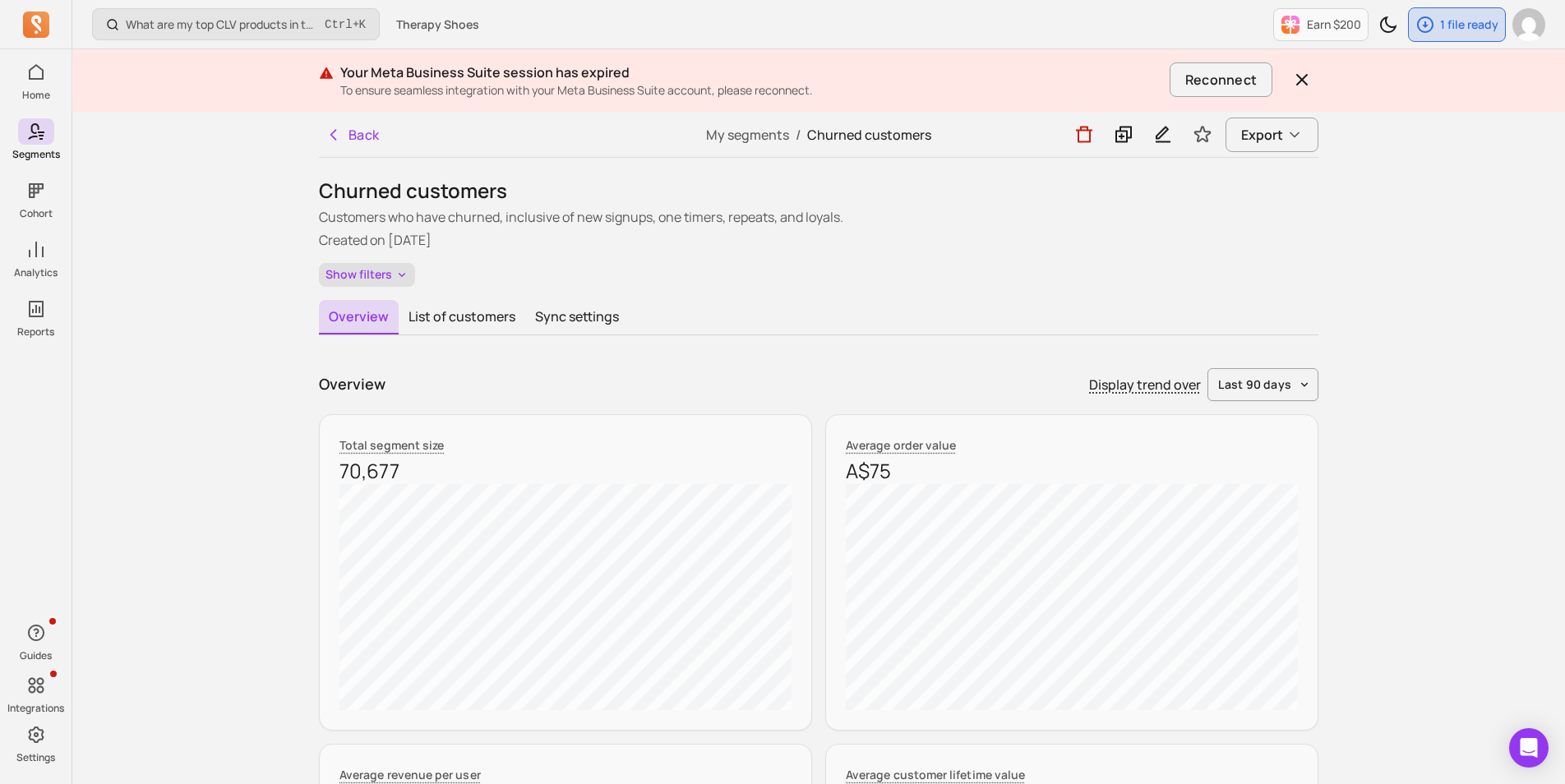
click at [376, 271] on button "Show filters" at bounding box center [366, 274] width 96 height 24
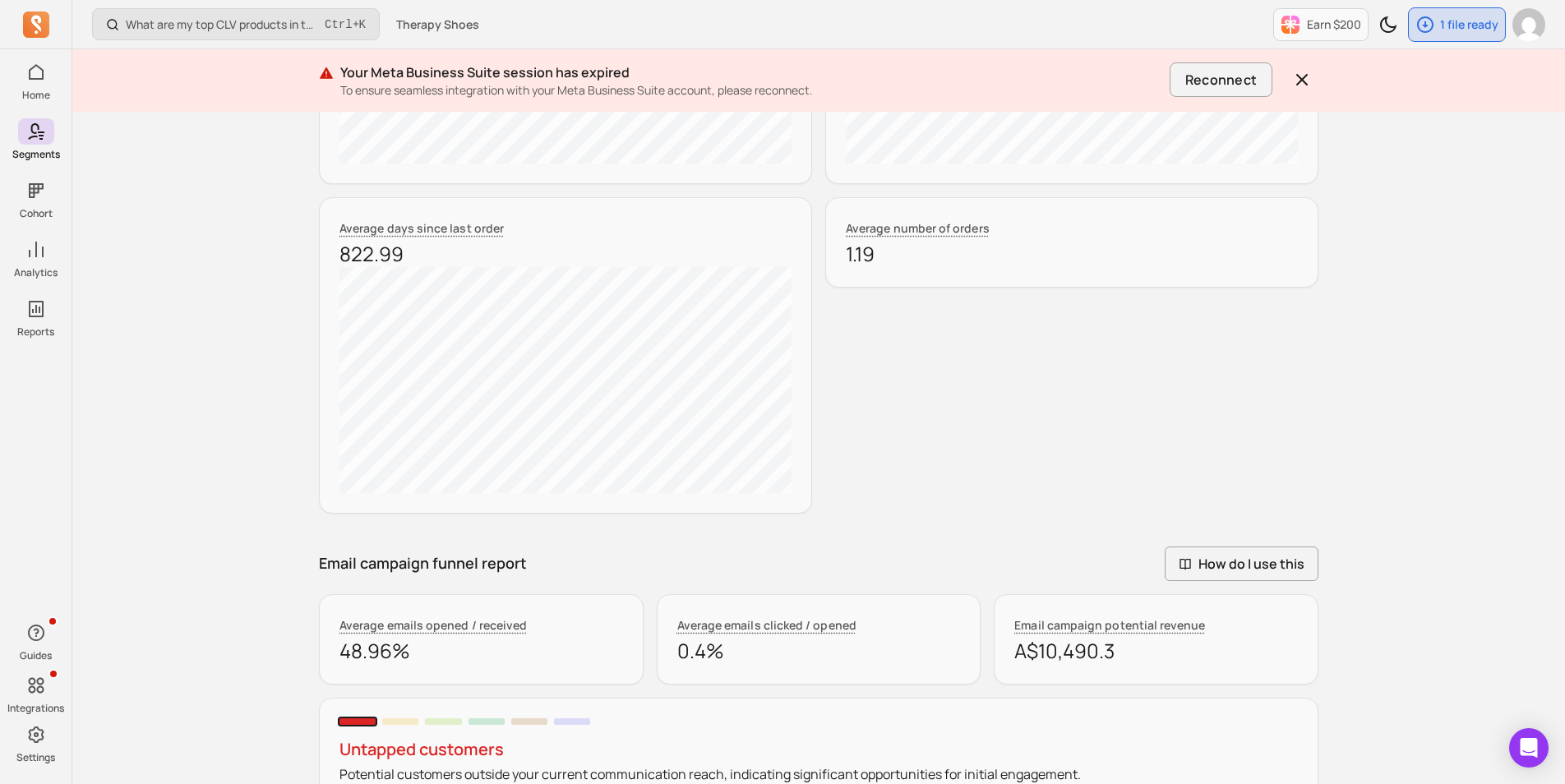
scroll to position [986, 0]
